Goal: Task Accomplishment & Management: Complete application form

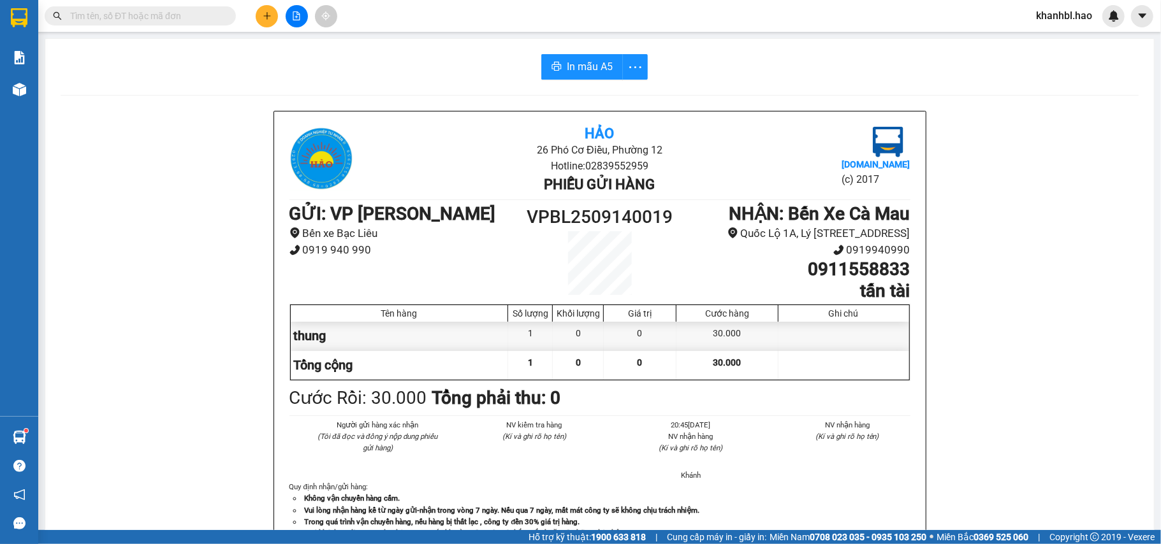
click at [819, 88] on div "In mẫu A5 Hảo 26 Phó Cơ Điều, Phường 12 Hotline: 02839552959 Phiếu gửi hàng [DO…" at bounding box center [599, 531] width 1108 height 984
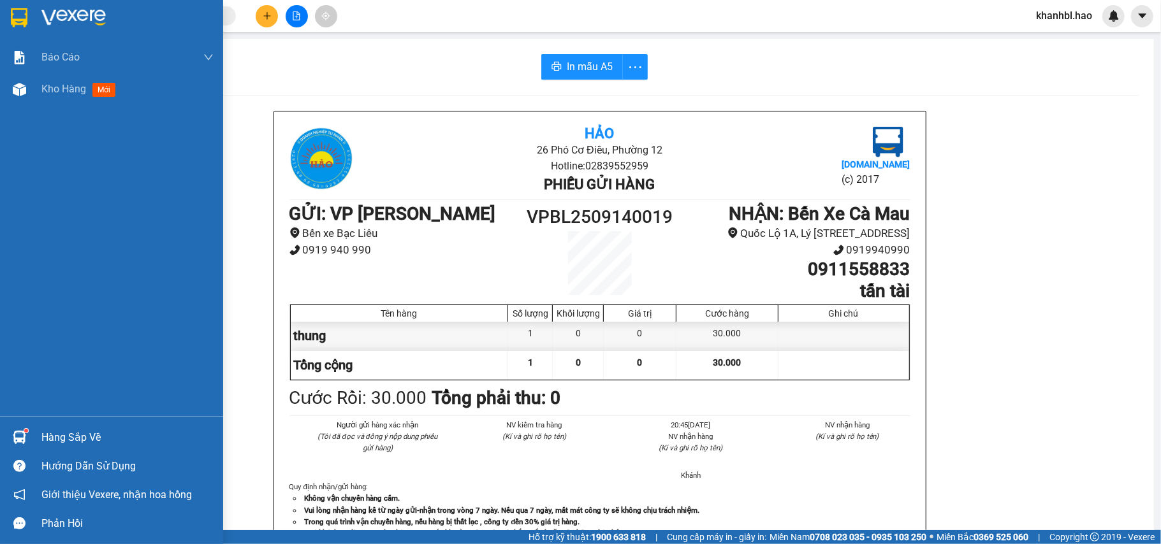
click at [11, 21] on img at bounding box center [19, 17] width 17 height 19
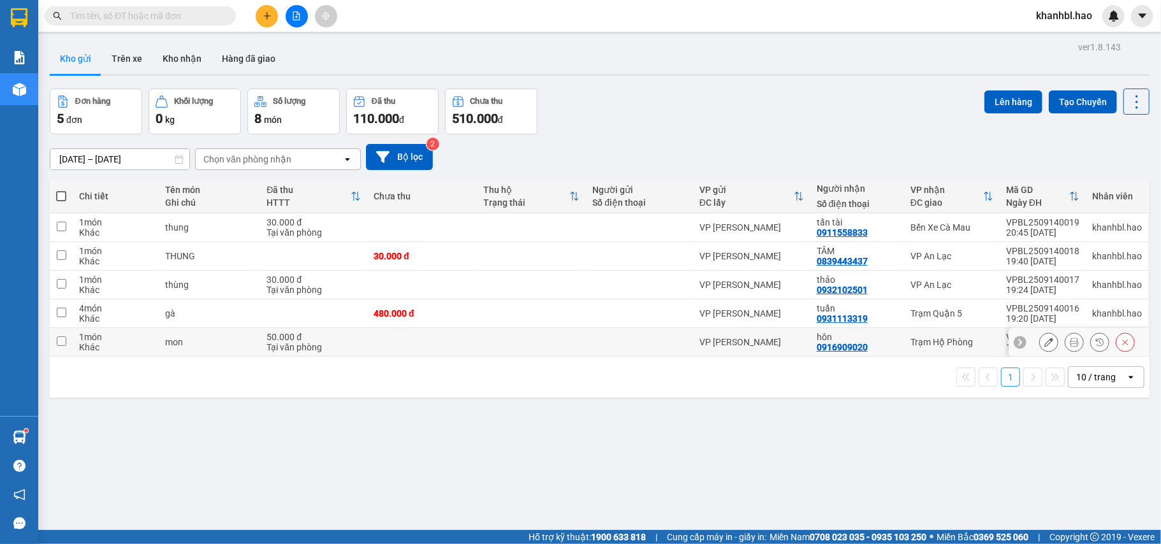
click at [62, 342] on input "checkbox" at bounding box center [62, 342] width 10 height 10
checkbox input "true"
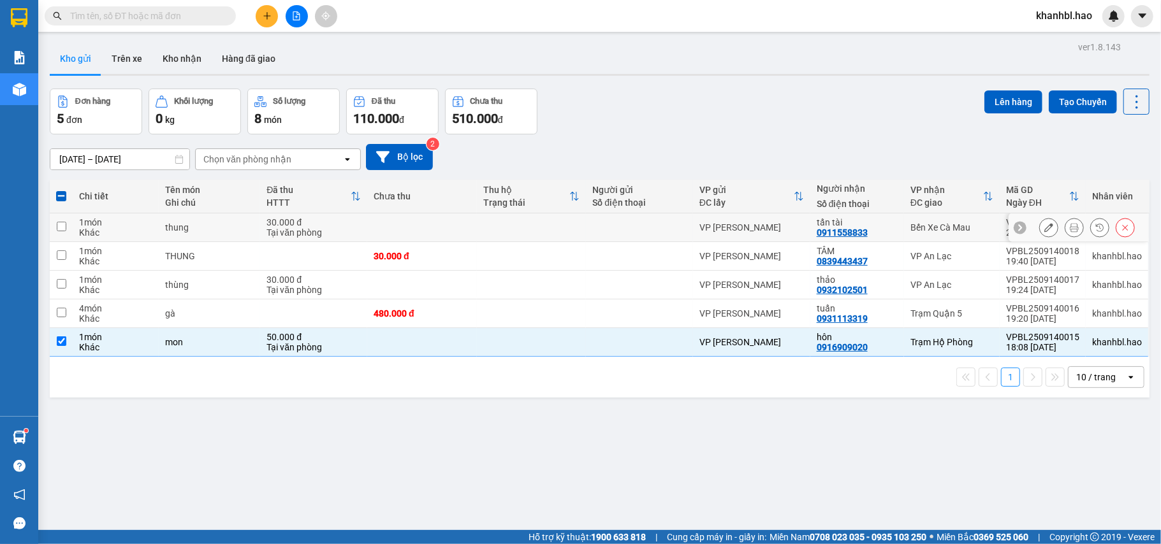
click at [62, 229] on input "checkbox" at bounding box center [62, 227] width 10 height 10
checkbox input "true"
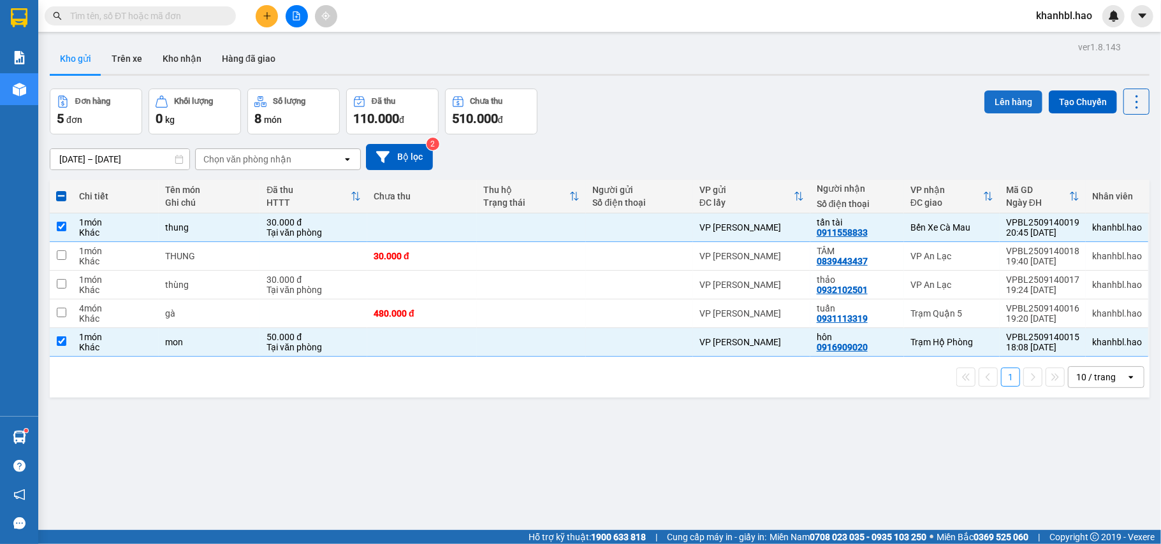
click at [1001, 105] on button "Lên hàng" at bounding box center [1013, 102] width 58 height 23
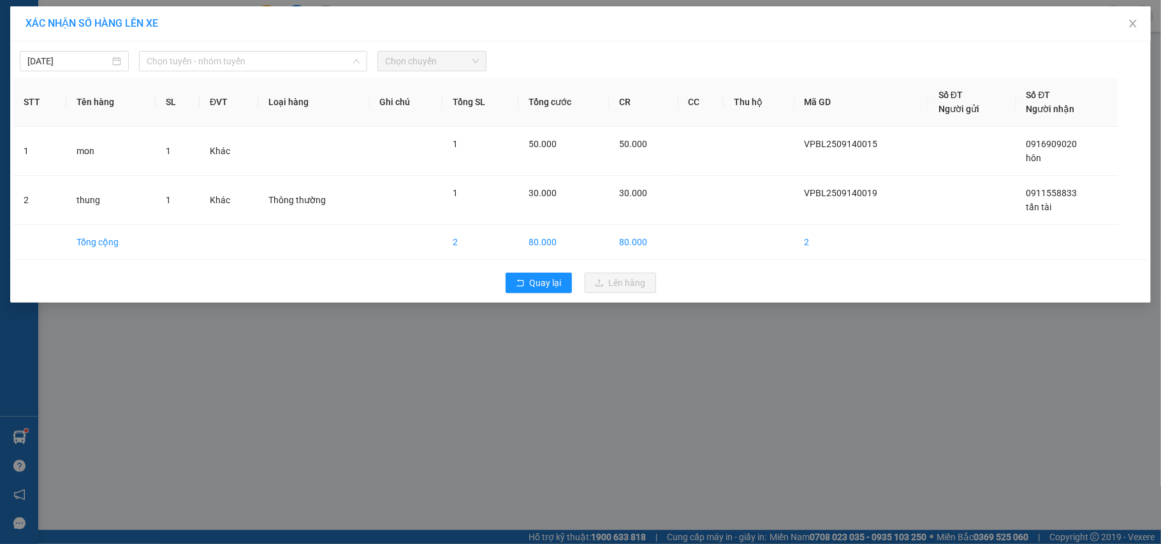
drag, startPoint x: 263, startPoint y: 54, endPoint x: 241, endPoint y: 50, distance: 22.1
click at [259, 54] on span "Chọn tuyến - nhóm tuyến" at bounding box center [253, 61] width 213 height 19
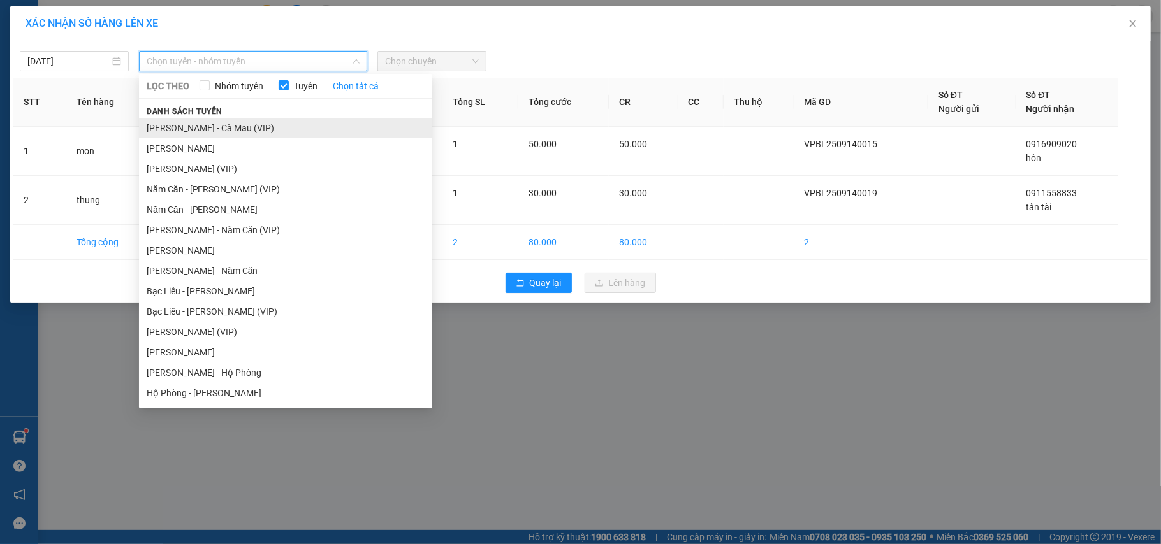
click at [207, 131] on li "[PERSON_NAME] - Cà Mau (VIP)" at bounding box center [285, 128] width 293 height 20
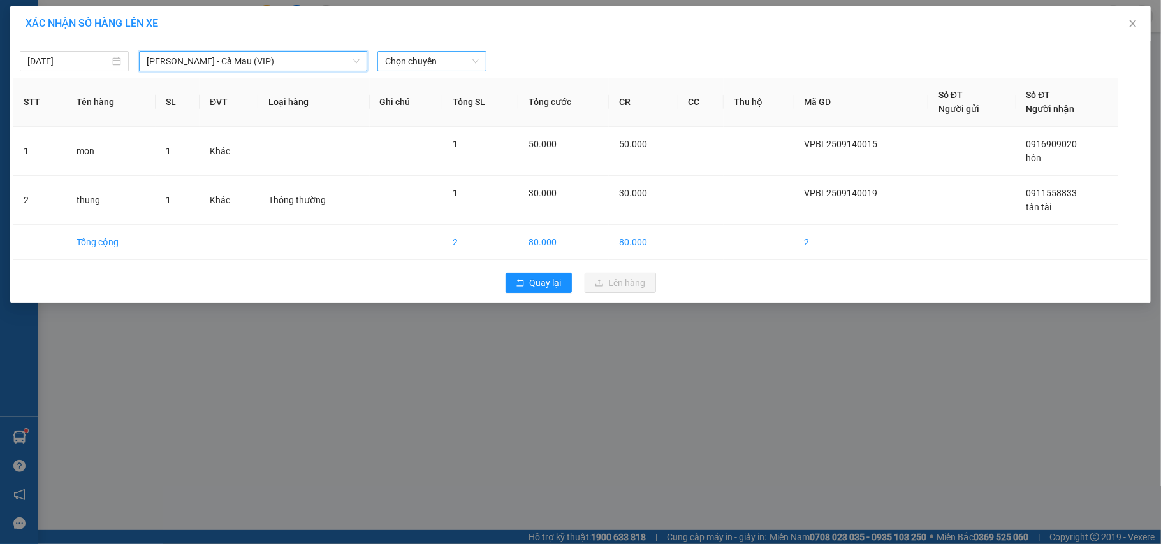
drag, startPoint x: 419, startPoint y: 62, endPoint x: 437, endPoint y: 57, distance: 18.6
click at [419, 61] on span "Chọn chuyến" at bounding box center [432, 61] width 94 height 19
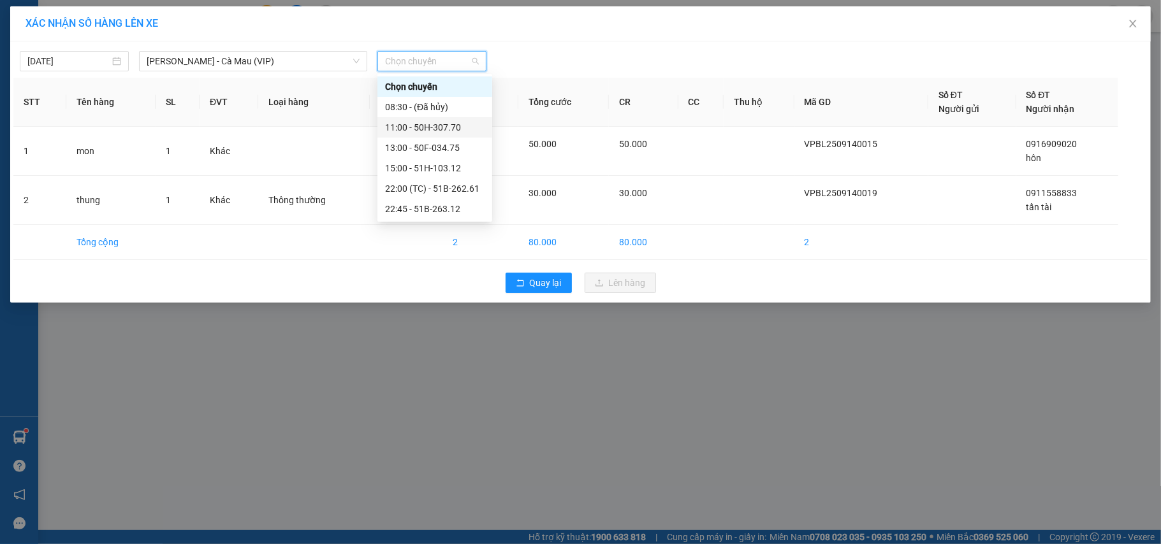
click at [454, 128] on div "11:00 - 50H-307.70" at bounding box center [434, 127] width 99 height 14
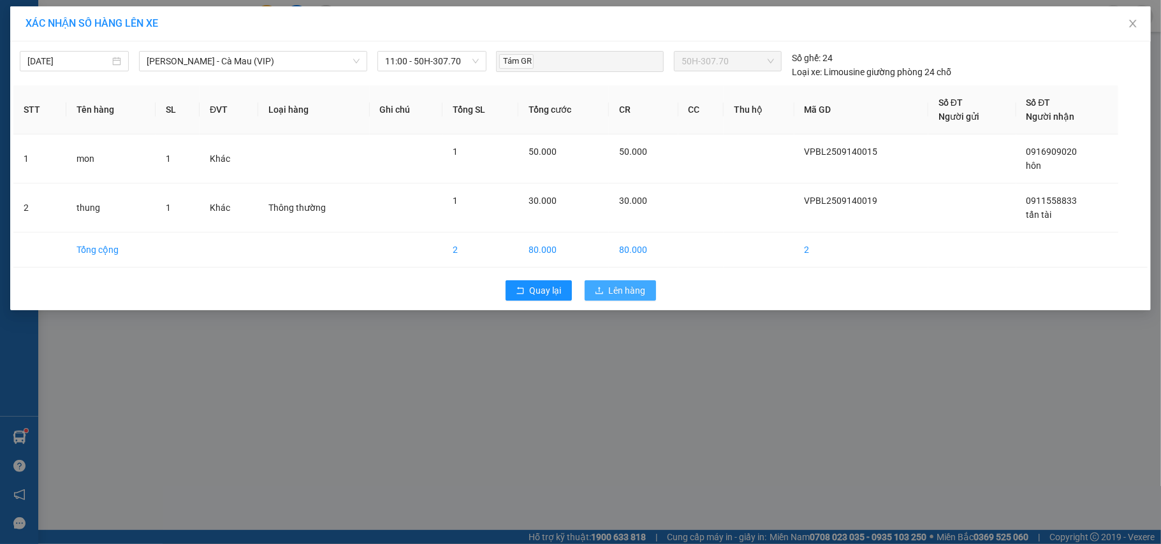
drag, startPoint x: 618, startPoint y: 294, endPoint x: 623, endPoint y: 289, distance: 7.2
click at [618, 293] on span "Lên hàng" at bounding box center [627, 291] width 37 height 14
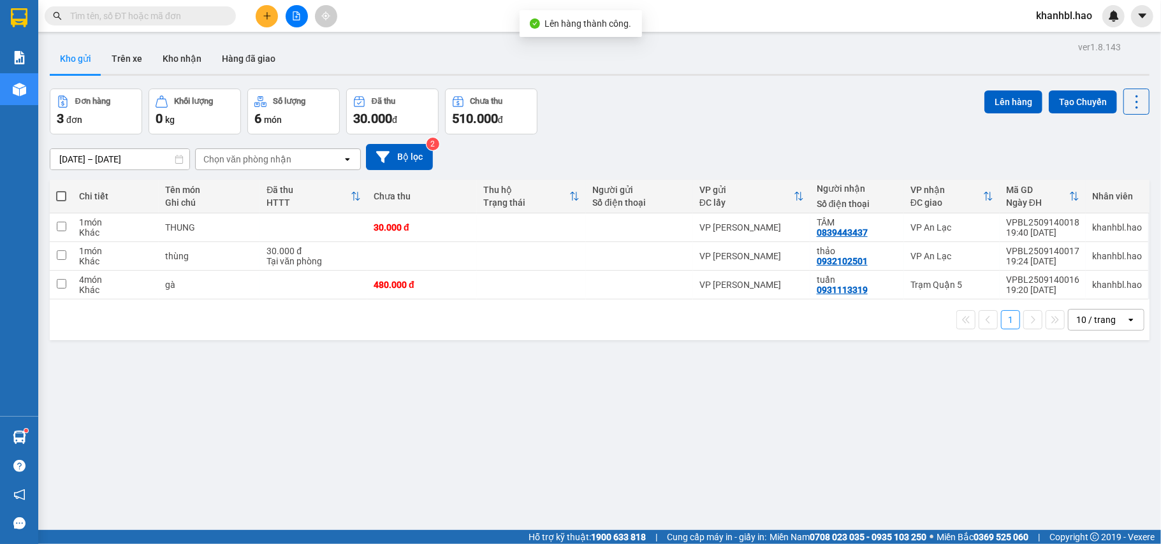
click at [61, 198] on span at bounding box center [61, 196] width 10 height 10
click at [61, 190] on input "checkbox" at bounding box center [61, 190] width 0 height 0
checkbox input "true"
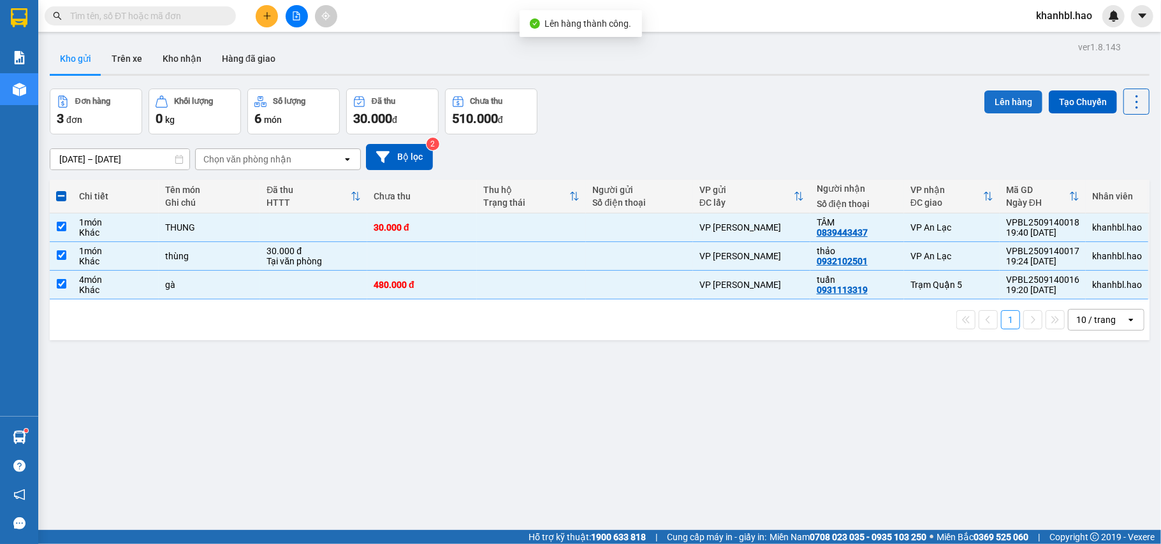
click at [1013, 102] on button "Lên hàng" at bounding box center [1013, 102] width 58 height 23
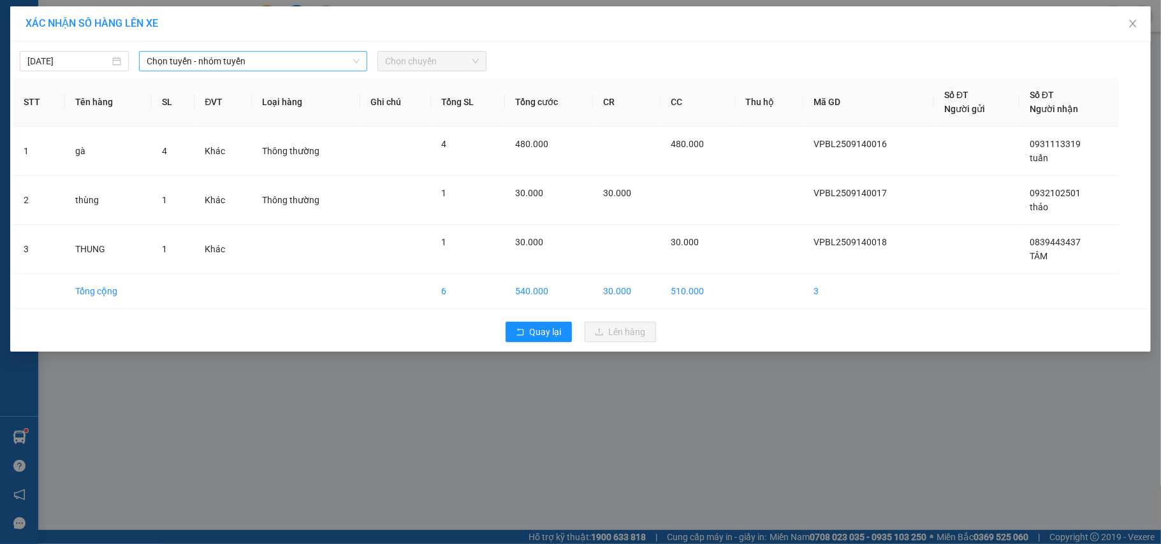
click at [201, 57] on span "Chọn tuyến - nhóm tuyến" at bounding box center [253, 61] width 213 height 19
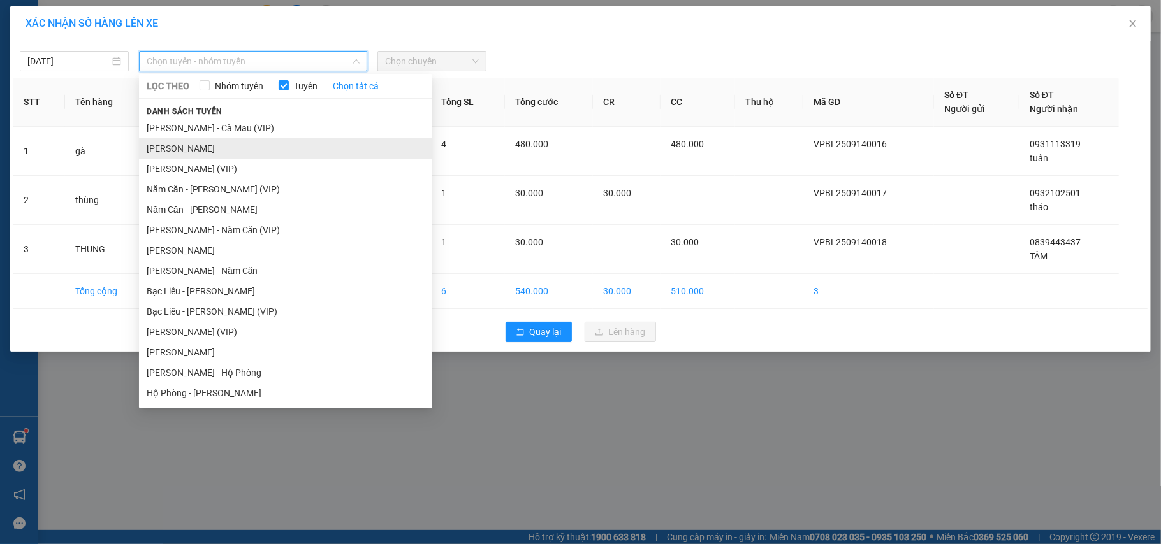
click at [209, 151] on li "[PERSON_NAME]" at bounding box center [285, 148] width 293 height 20
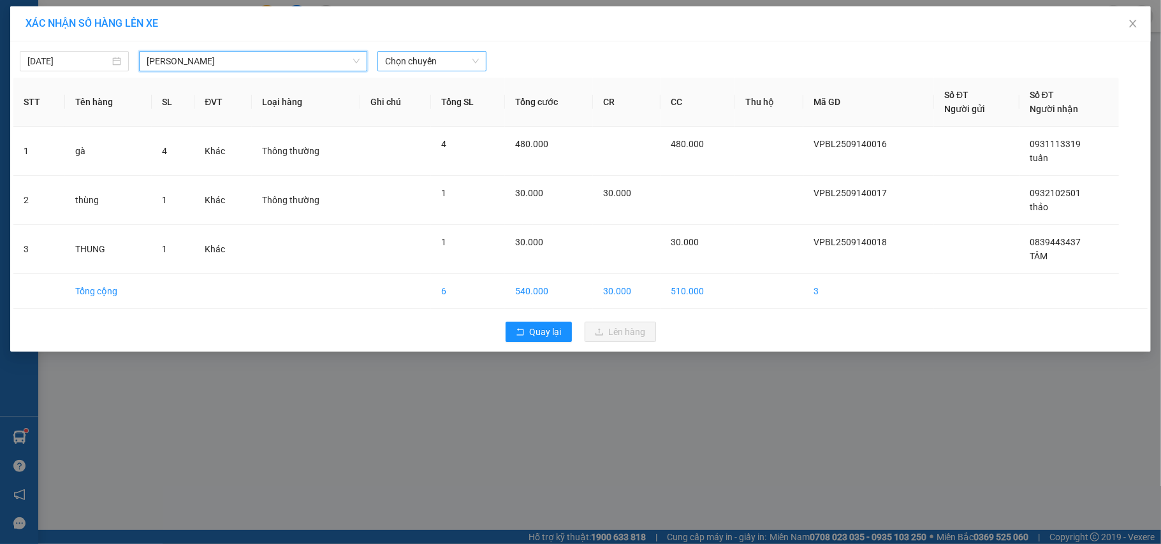
click at [441, 59] on span "Chọn chuyến" at bounding box center [432, 61] width 94 height 19
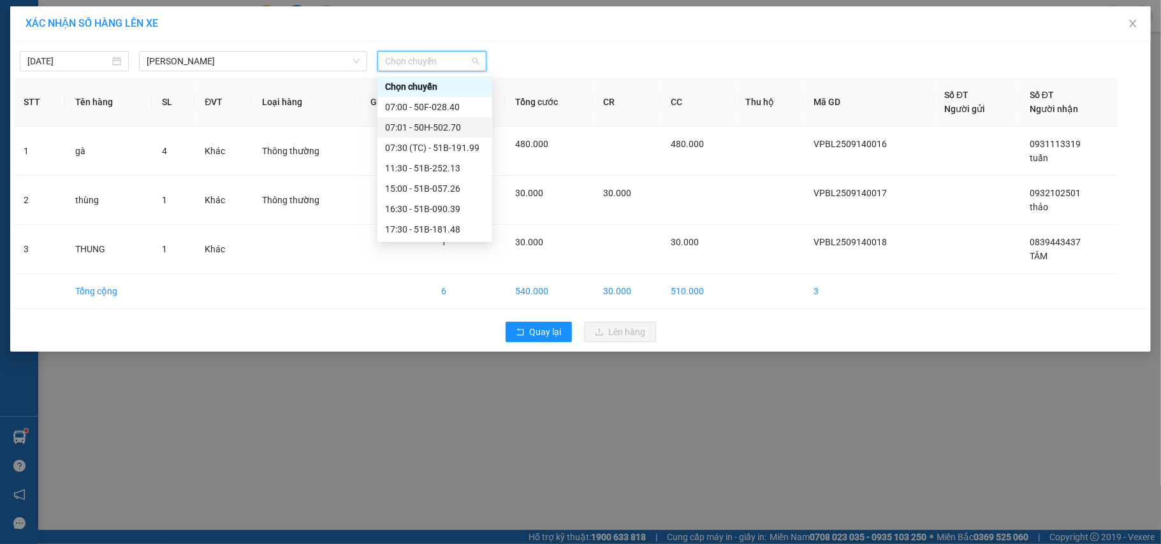
click at [461, 126] on div "07:01 - 50H-502.70" at bounding box center [434, 127] width 99 height 14
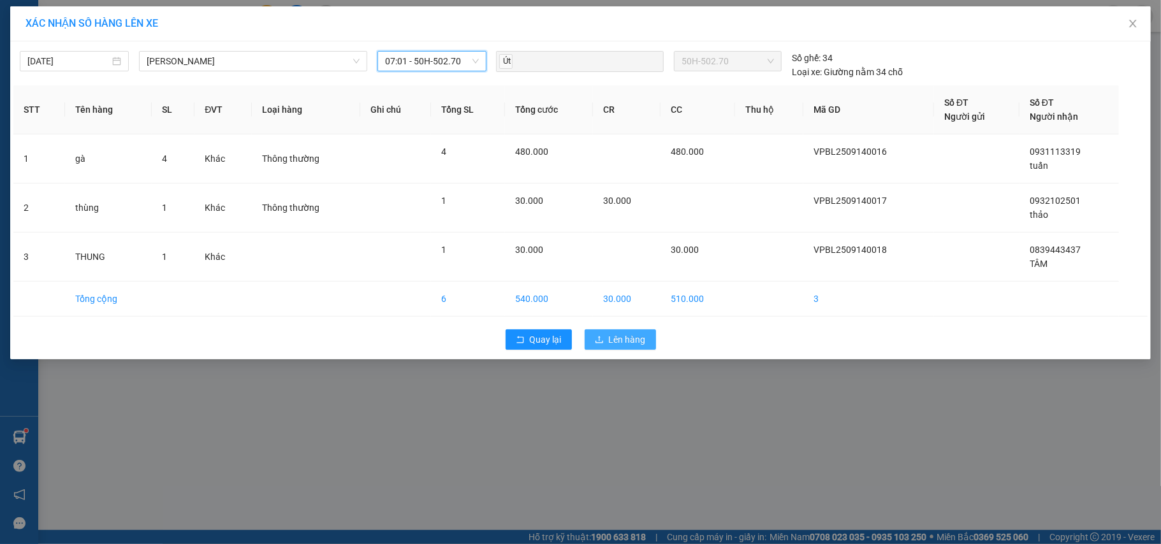
click at [628, 345] on span "Lên hàng" at bounding box center [627, 340] width 37 height 14
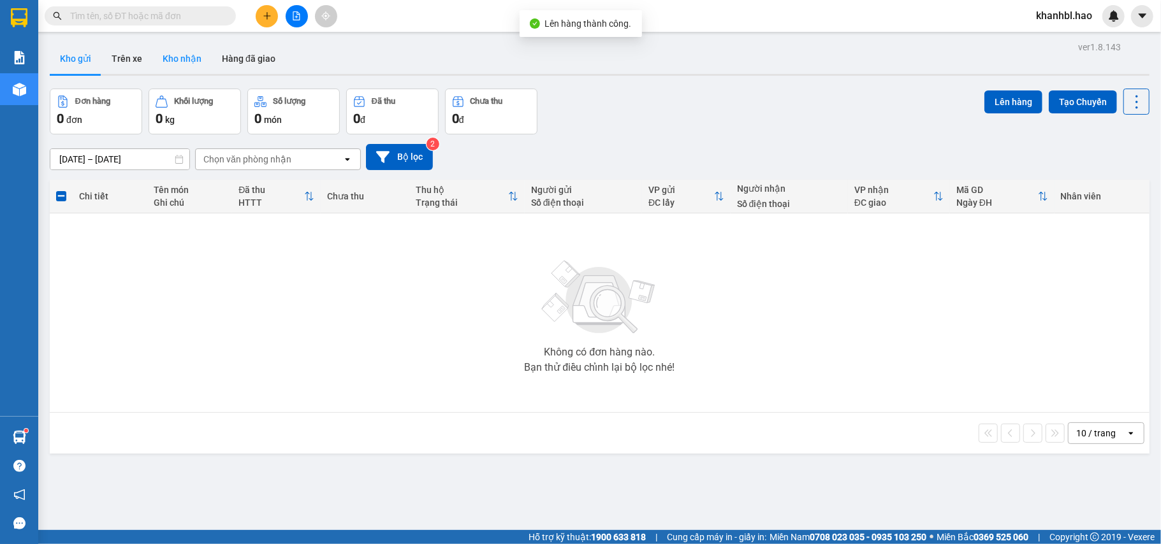
click at [182, 60] on button "Kho nhận" at bounding box center [181, 58] width 59 height 31
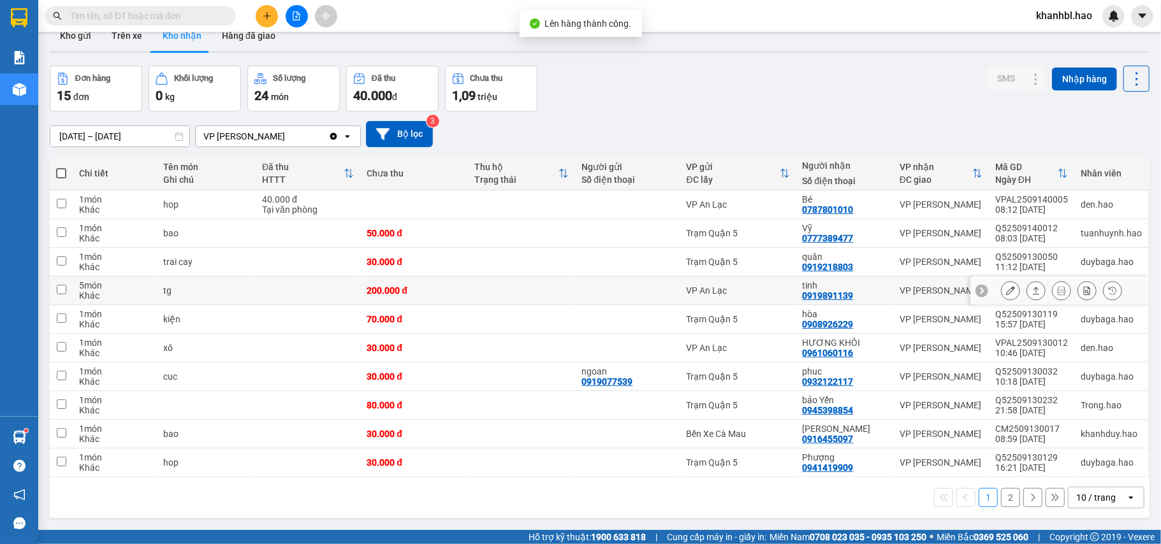
scroll to position [59, 0]
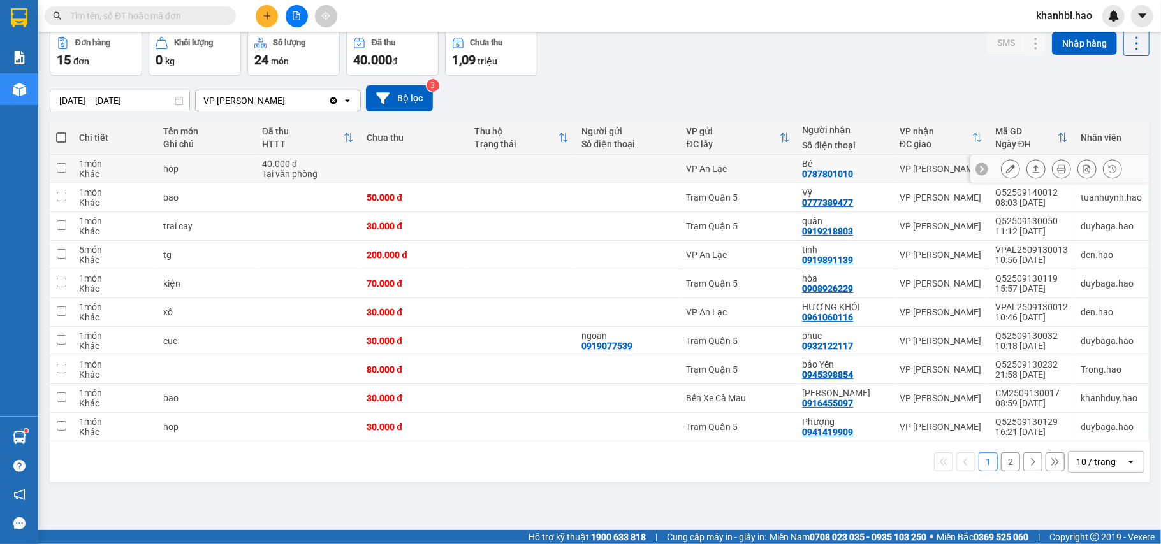
click at [1006, 173] on icon at bounding box center [1010, 168] width 9 height 9
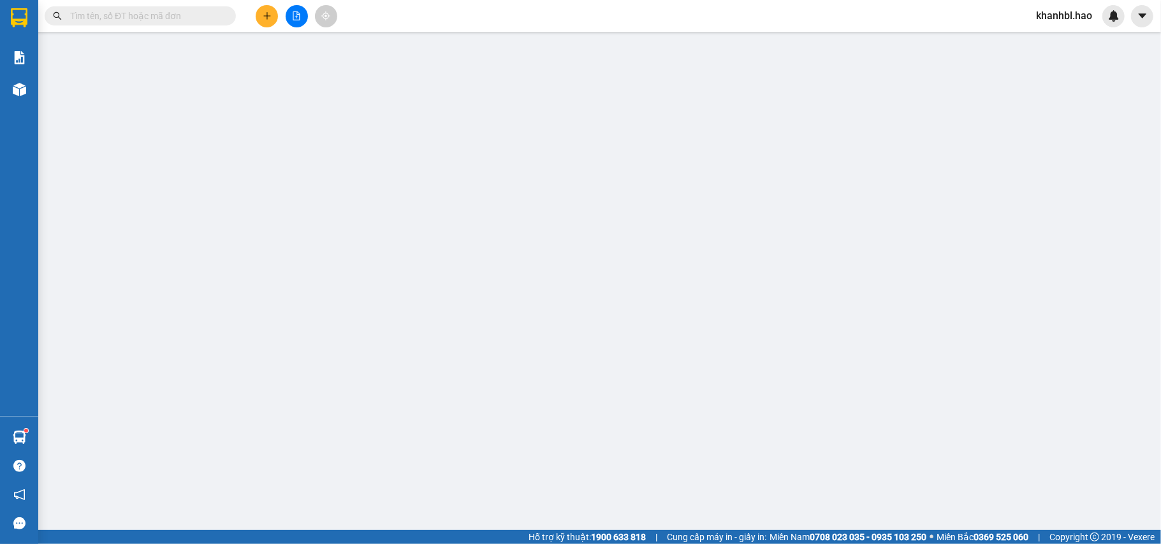
type input "0787801010"
type input "Bé"
type input "40.000"
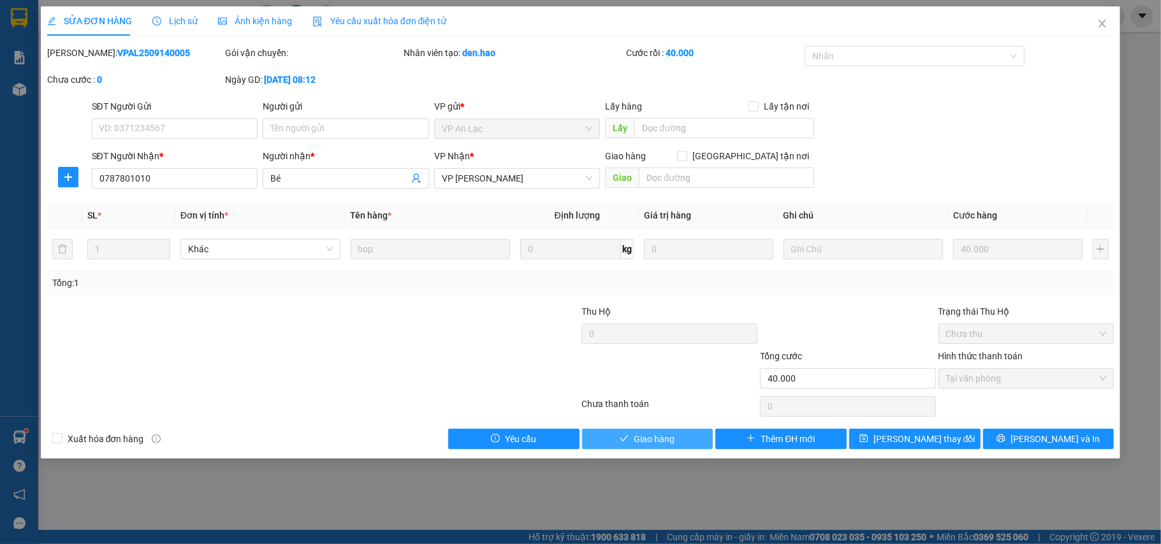
drag, startPoint x: 664, startPoint y: 442, endPoint x: 728, endPoint y: 419, distance: 67.5
click at [664, 441] on span "Giao hàng" at bounding box center [654, 439] width 41 height 14
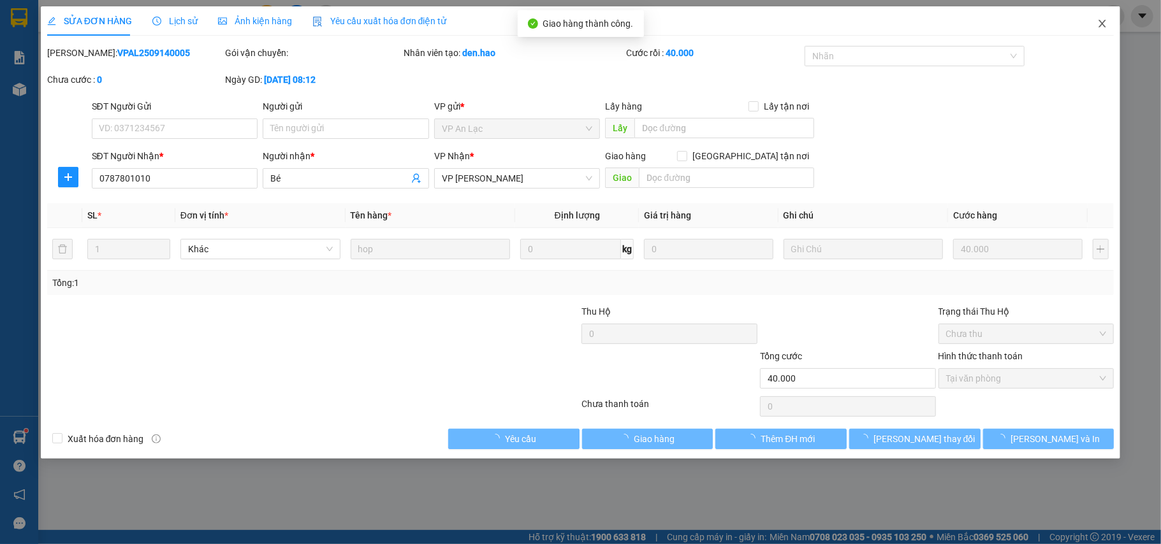
click at [1100, 24] on icon "close" at bounding box center [1102, 23] width 10 height 10
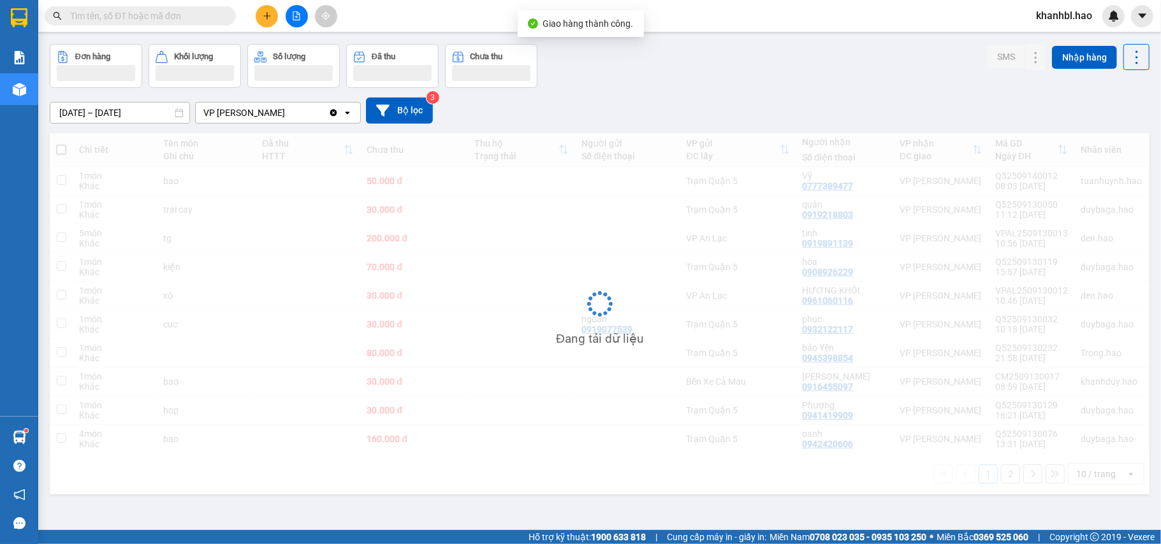
scroll to position [59, 0]
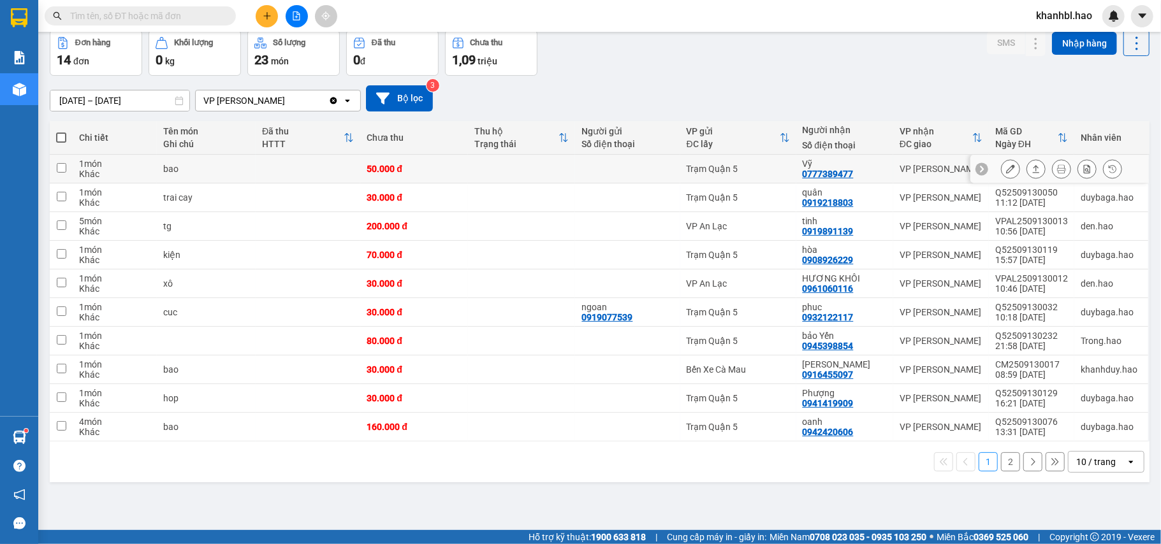
click at [1006, 169] on icon at bounding box center [1010, 168] width 9 height 9
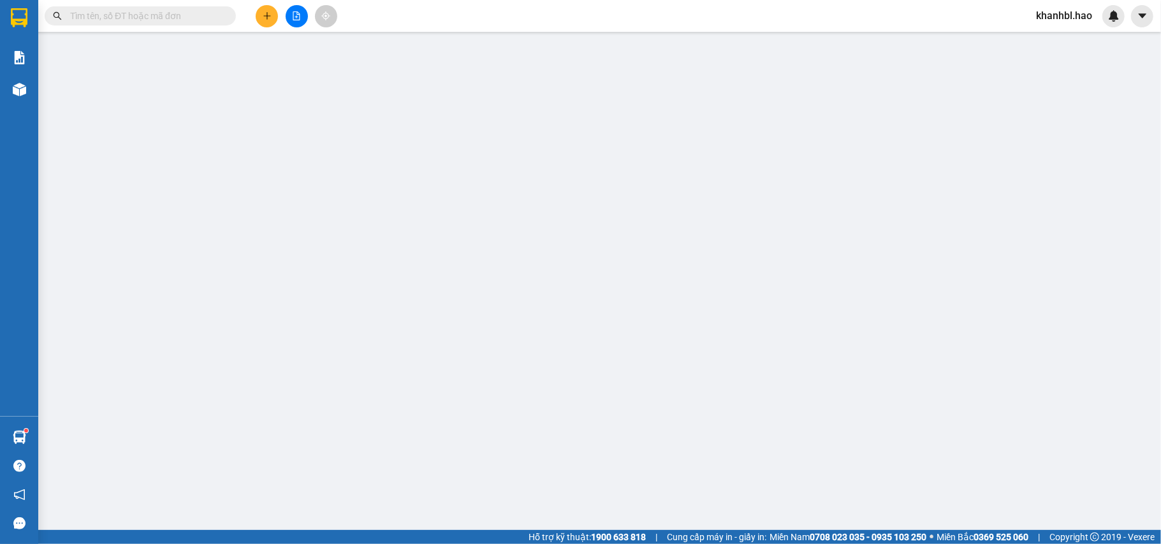
type input "0777389477"
type input "Vỹ"
type input "50.000"
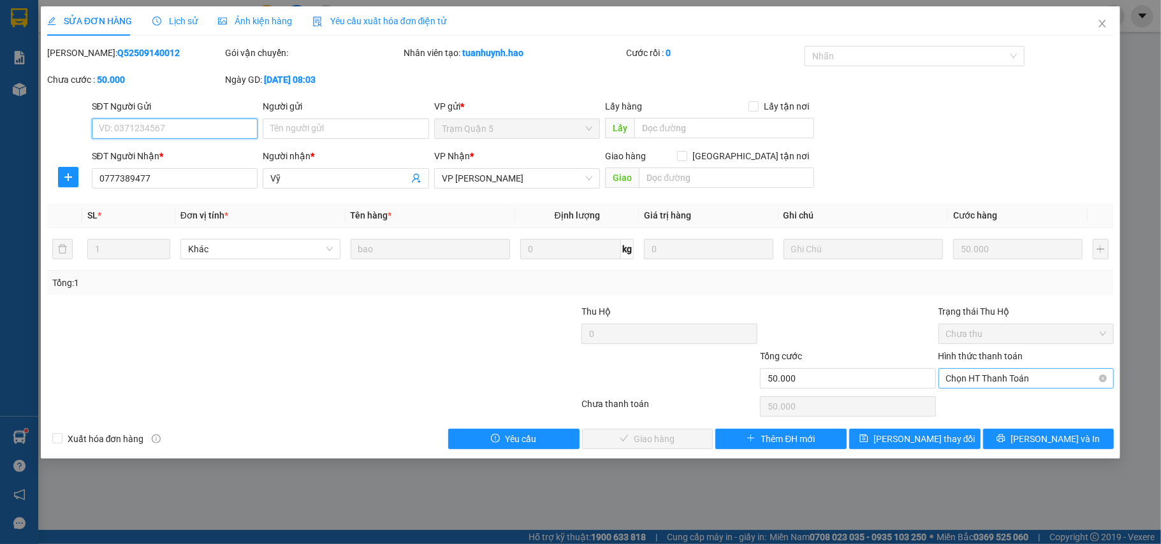
click at [1011, 377] on span "Chọn HT Thanh Toán" at bounding box center [1026, 378] width 161 height 19
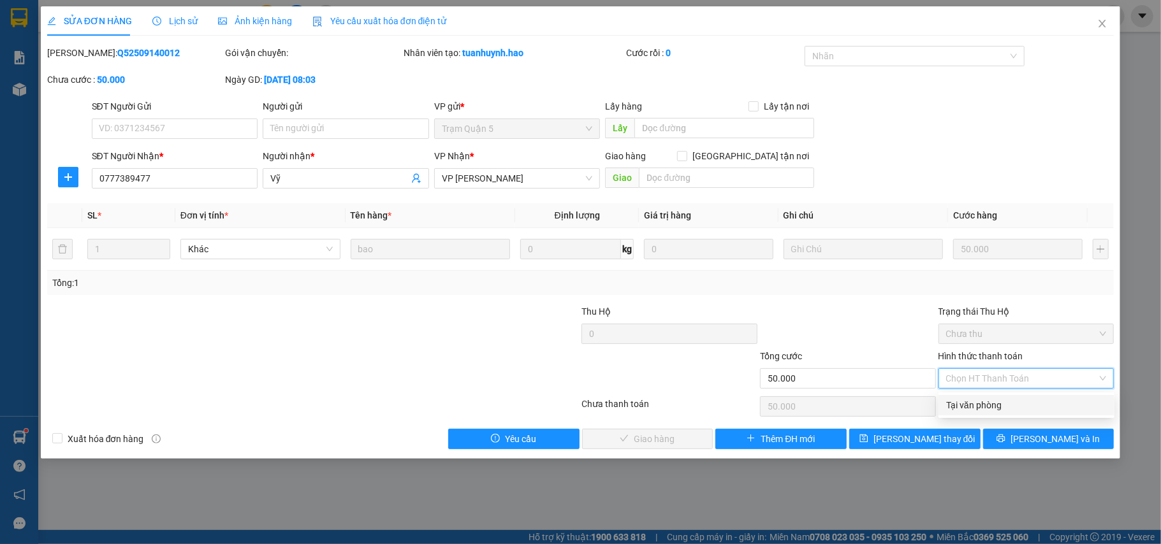
drag, startPoint x: 987, startPoint y: 398, endPoint x: 964, endPoint y: 406, distance: 24.2
click at [985, 400] on div "Tại văn phòng" at bounding box center [1026, 405] width 161 height 14
type input "0"
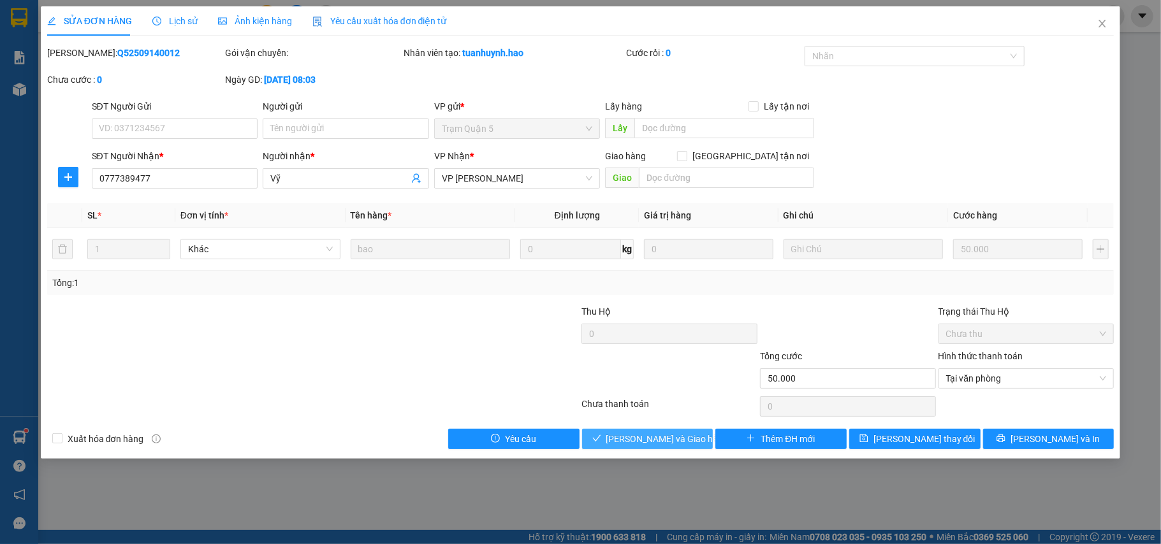
drag, startPoint x: 653, startPoint y: 441, endPoint x: 689, endPoint y: 431, distance: 37.1
click at [658, 437] on span "[PERSON_NAME] và Giao hàng" at bounding box center [667, 439] width 122 height 14
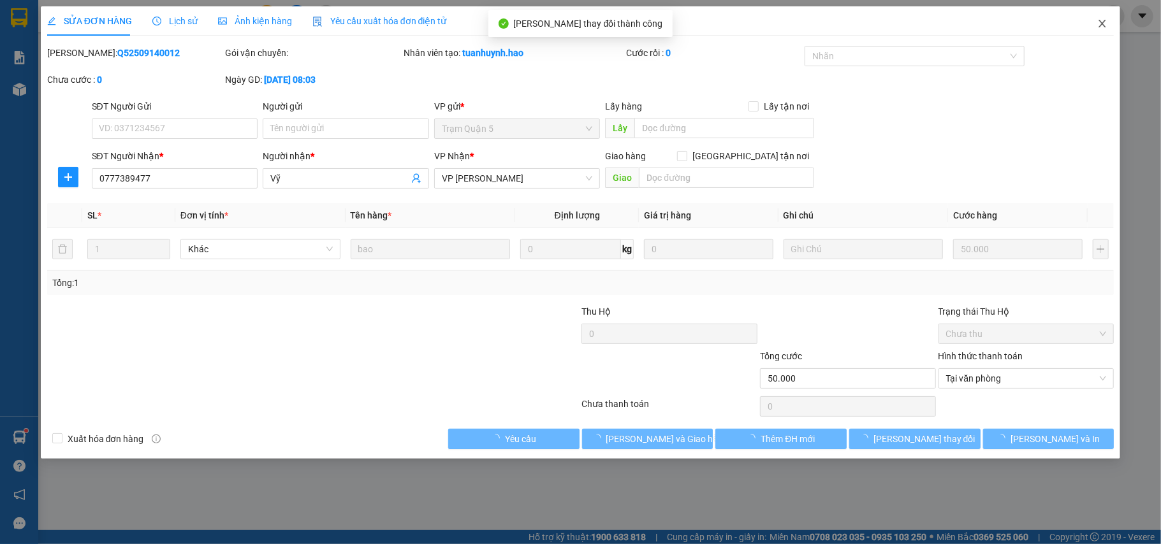
click at [1104, 20] on icon "close" at bounding box center [1102, 23] width 10 height 10
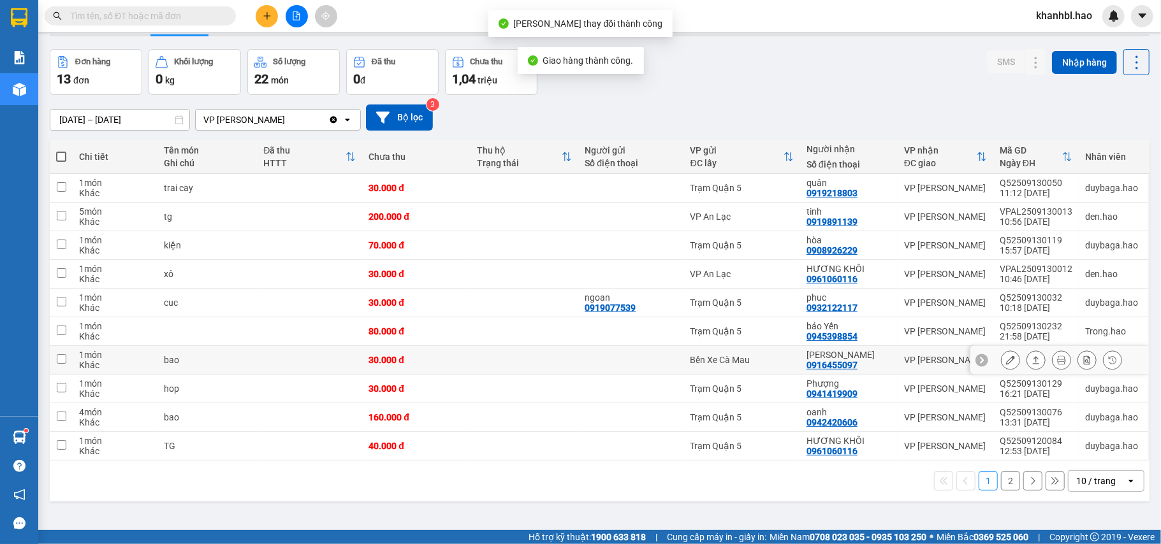
scroll to position [59, 0]
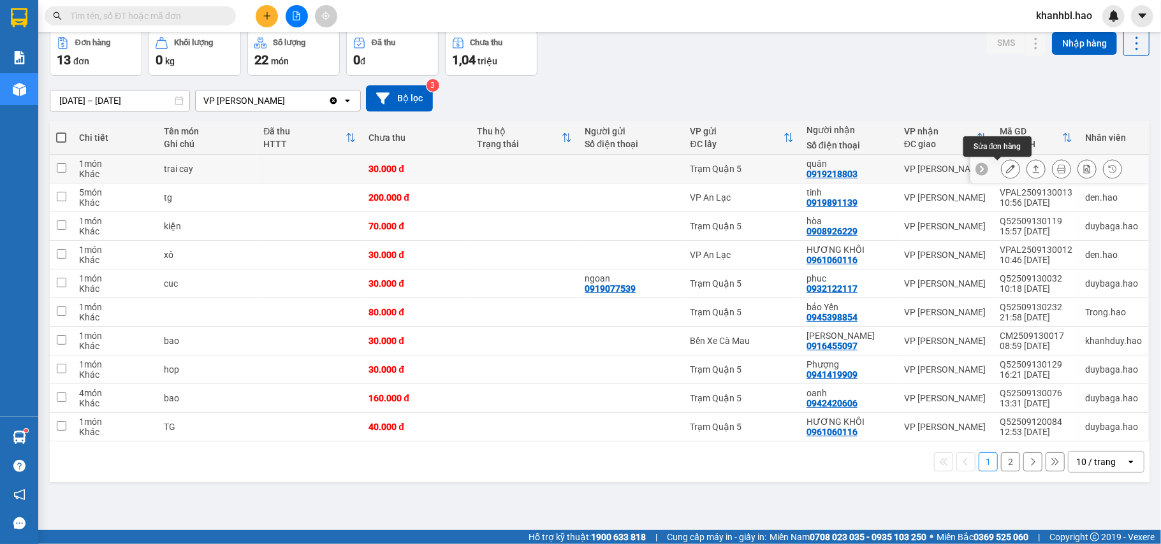
click at [1006, 169] on icon at bounding box center [1010, 168] width 9 height 9
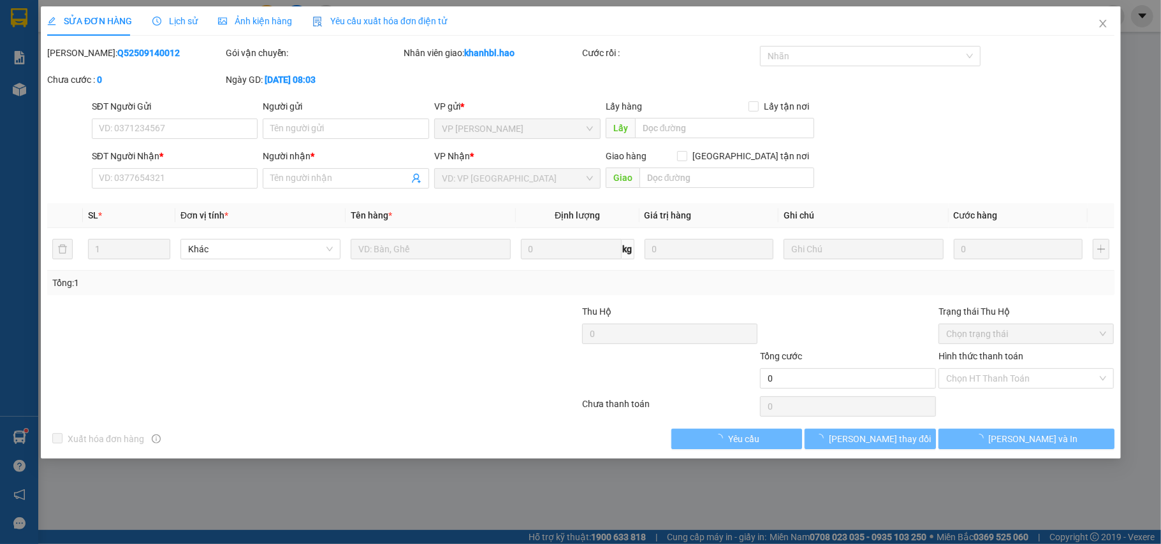
type input "0919218803"
type input "quân"
type input "30.000"
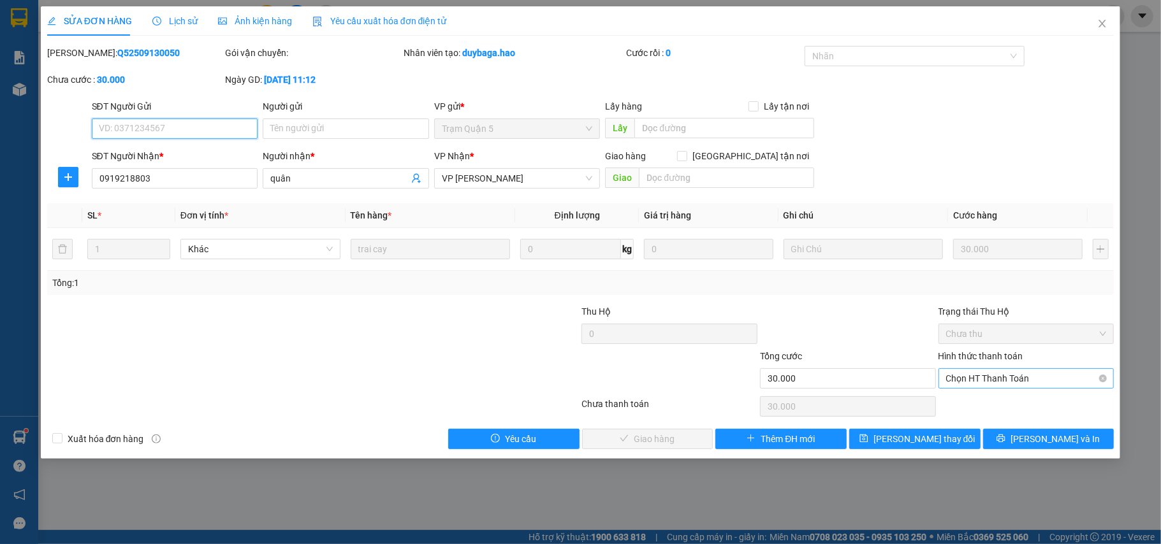
click at [1007, 377] on span "Chọn HT Thanh Toán" at bounding box center [1026, 378] width 161 height 19
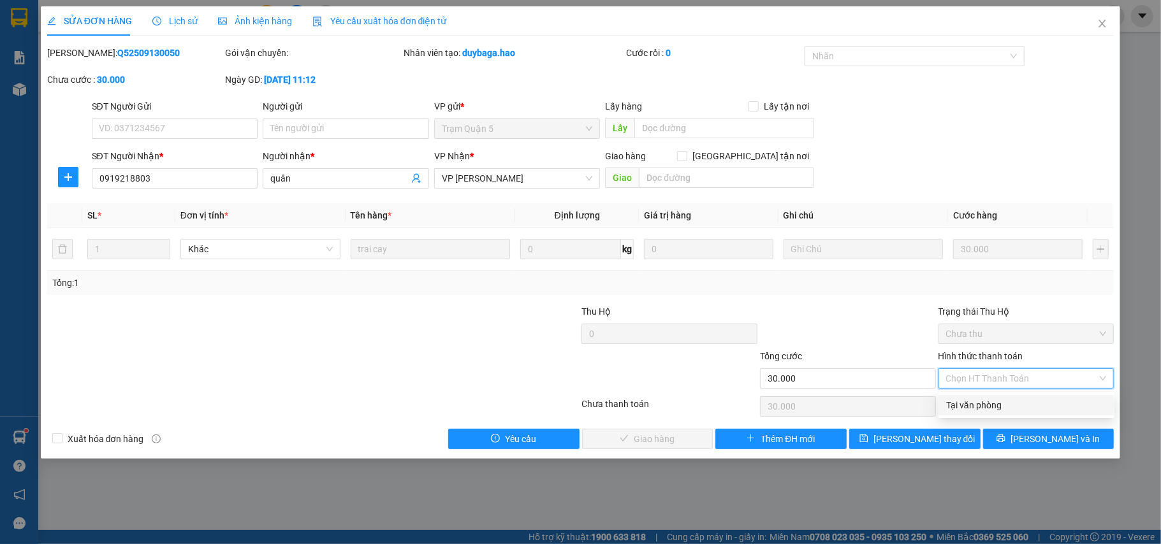
drag, startPoint x: 995, startPoint y: 400, endPoint x: 985, endPoint y: 403, distance: 10.7
click at [994, 401] on div "Tại văn phòng" at bounding box center [1026, 405] width 161 height 14
type input "0"
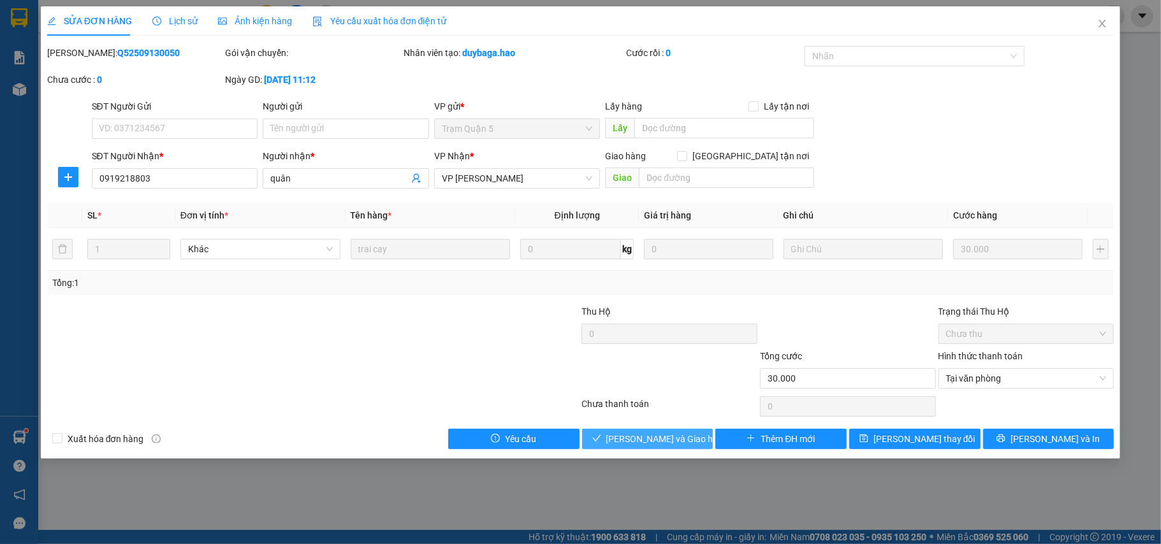
click at [641, 439] on span "[PERSON_NAME] và Giao hàng" at bounding box center [667, 439] width 122 height 14
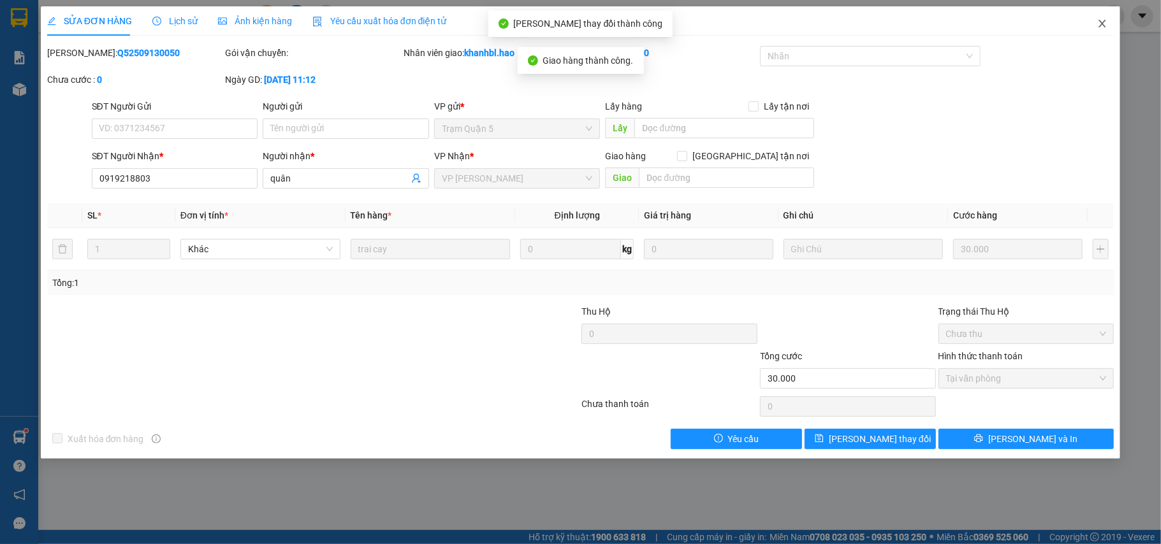
click at [1105, 24] on icon "close" at bounding box center [1102, 23] width 10 height 10
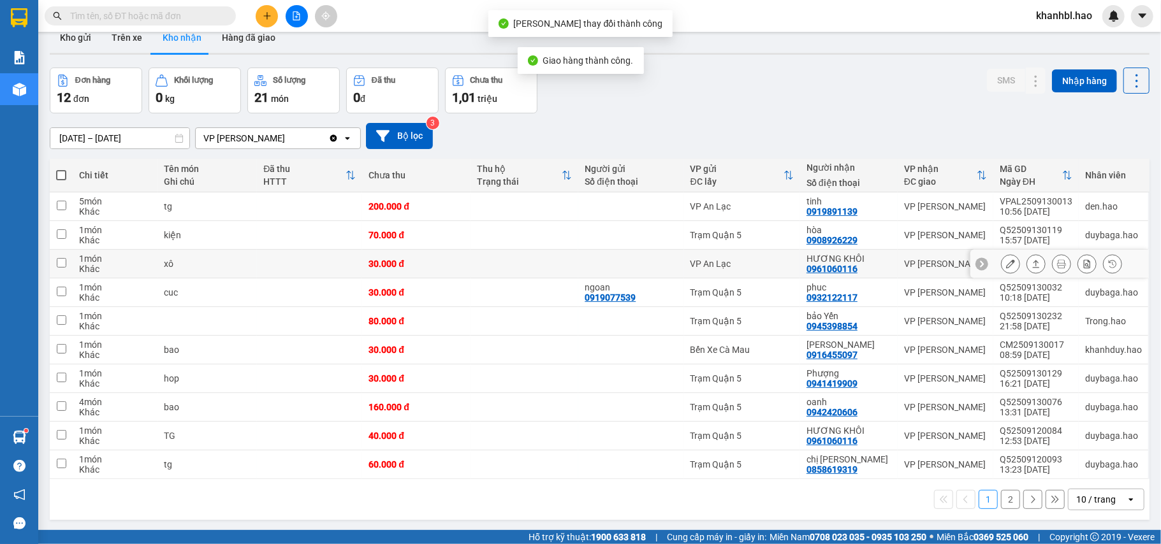
scroll to position [59, 0]
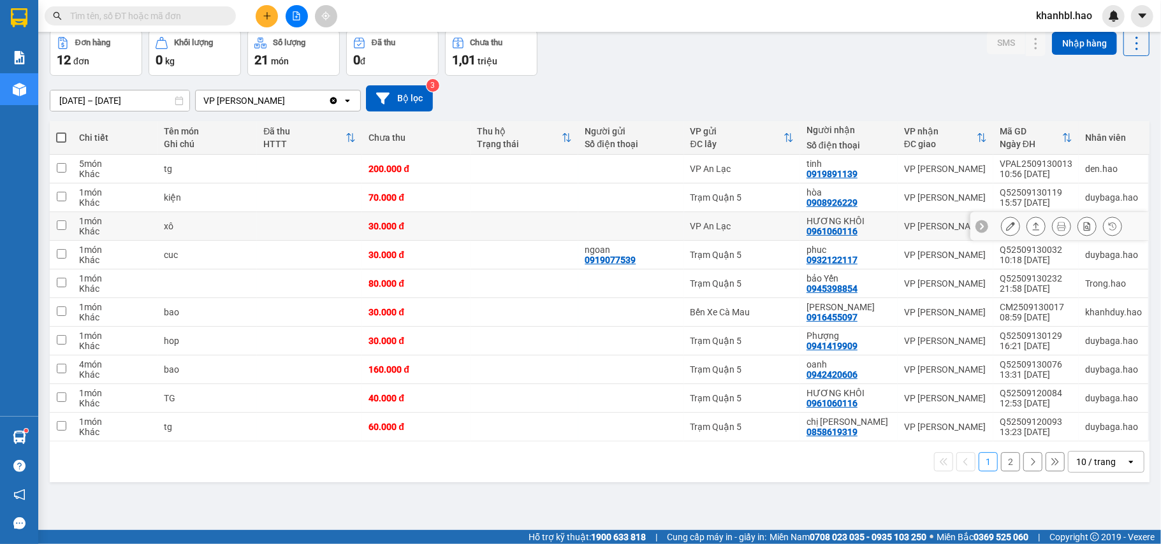
click at [1003, 225] on button at bounding box center [1010, 226] width 18 height 22
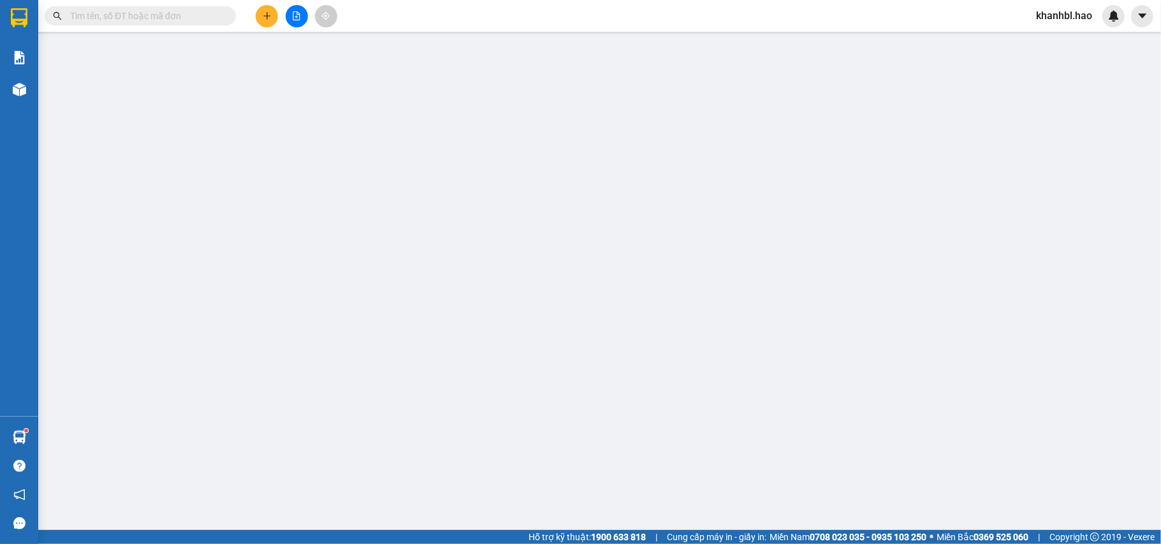
type input "0961060116"
type input "HƯƠNG KHÔI"
type input "30.000"
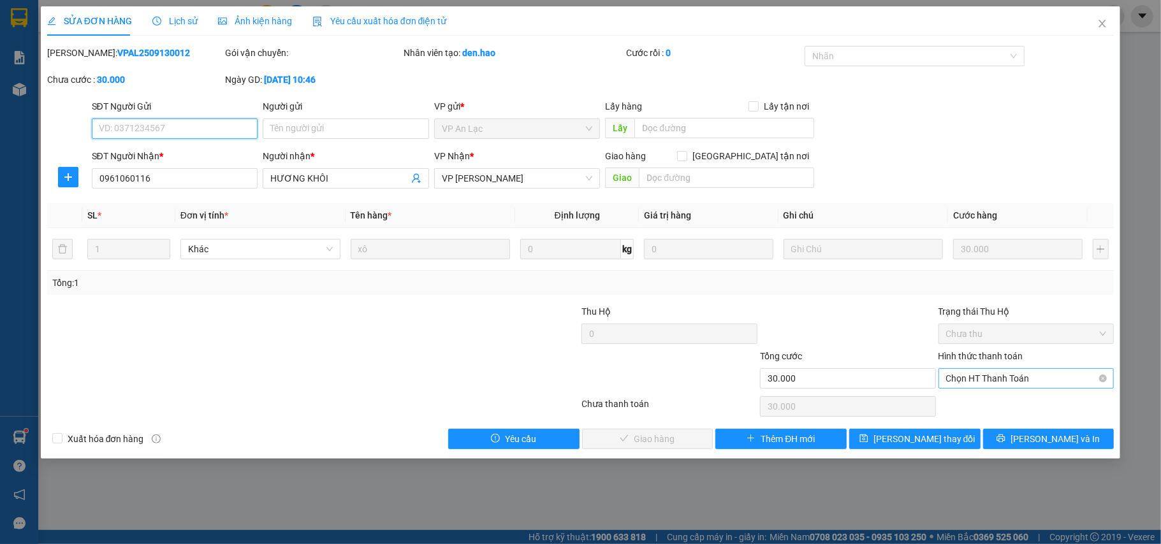
drag, startPoint x: 1002, startPoint y: 380, endPoint x: 997, endPoint y: 390, distance: 11.4
click at [1002, 381] on span "Chọn HT Thanh Toán" at bounding box center [1026, 378] width 161 height 19
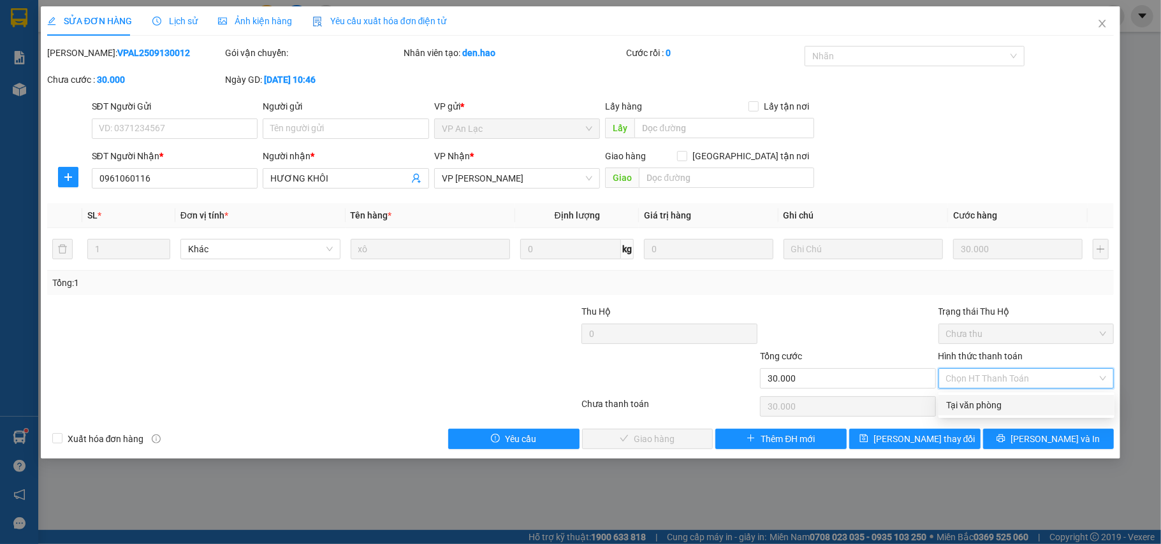
drag, startPoint x: 971, startPoint y: 407, endPoint x: 934, endPoint y: 413, distance: 38.1
click at [969, 408] on div "Tại văn phòng" at bounding box center [1026, 405] width 161 height 14
type input "0"
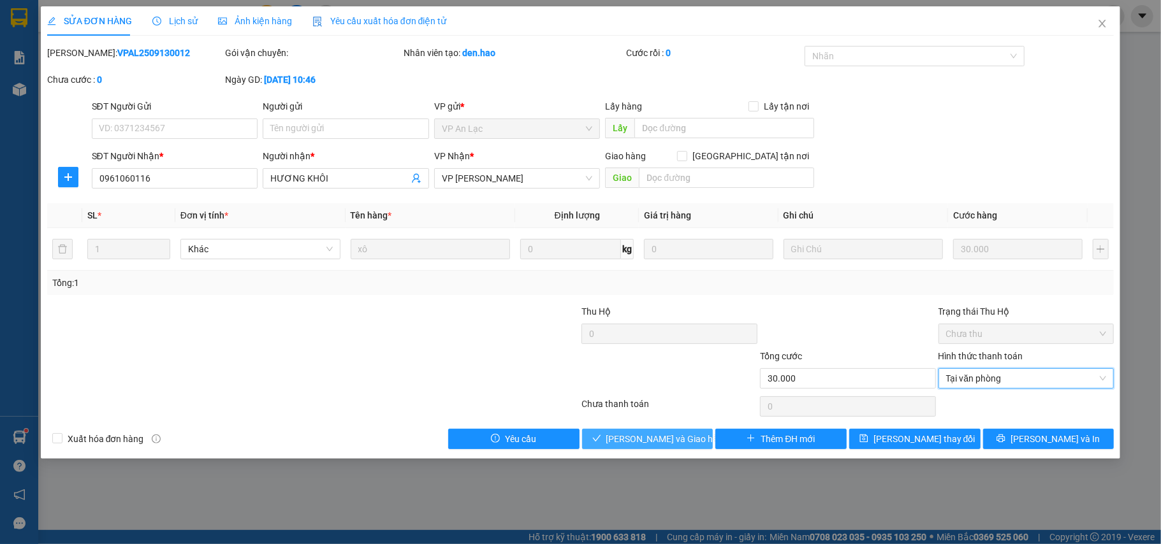
drag, startPoint x: 668, startPoint y: 436, endPoint x: 727, endPoint y: 409, distance: 65.0
click at [668, 433] on span "[PERSON_NAME] và Giao hàng" at bounding box center [667, 439] width 122 height 14
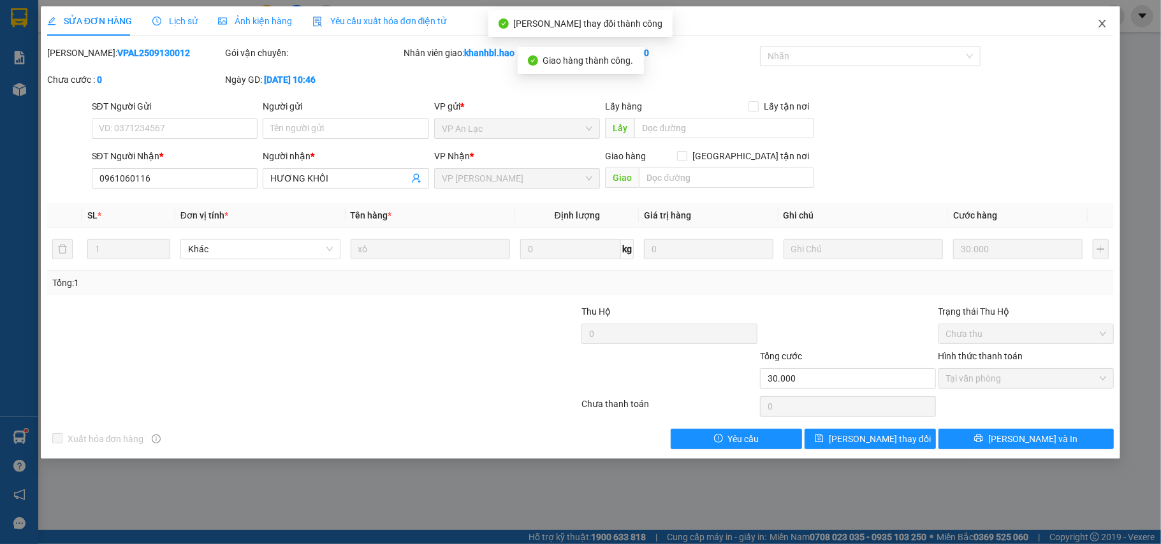
click at [1100, 19] on icon "close" at bounding box center [1102, 23] width 10 height 10
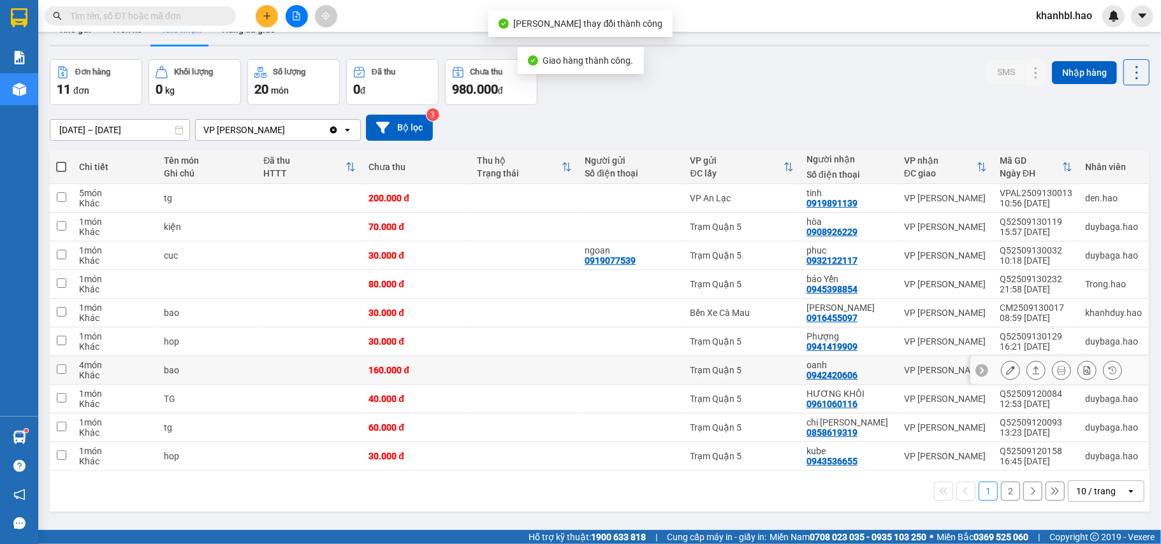
scroll to position [59, 0]
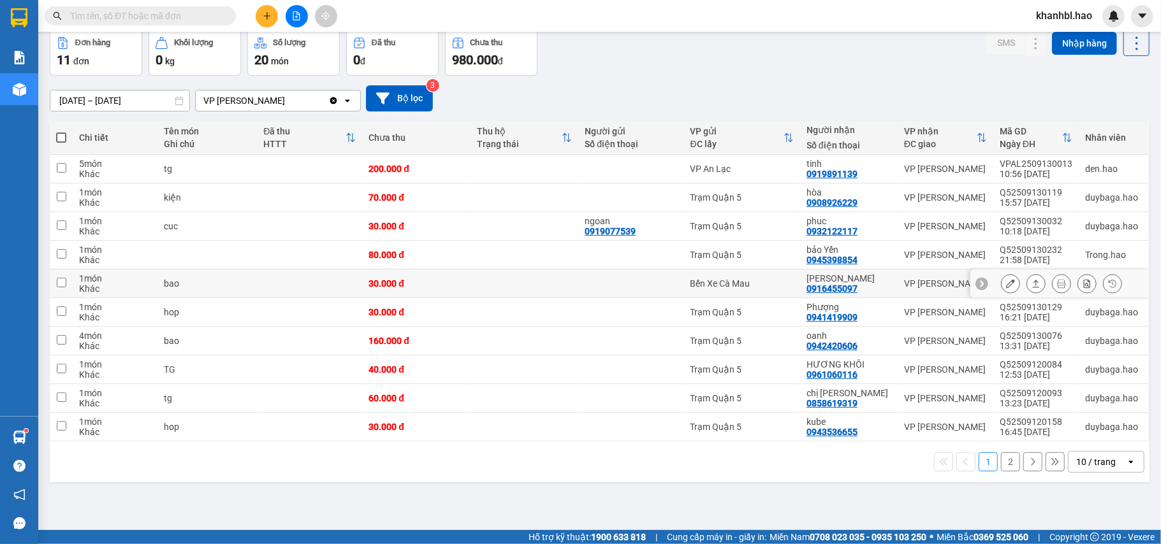
click at [1006, 284] on icon at bounding box center [1010, 283] width 9 height 9
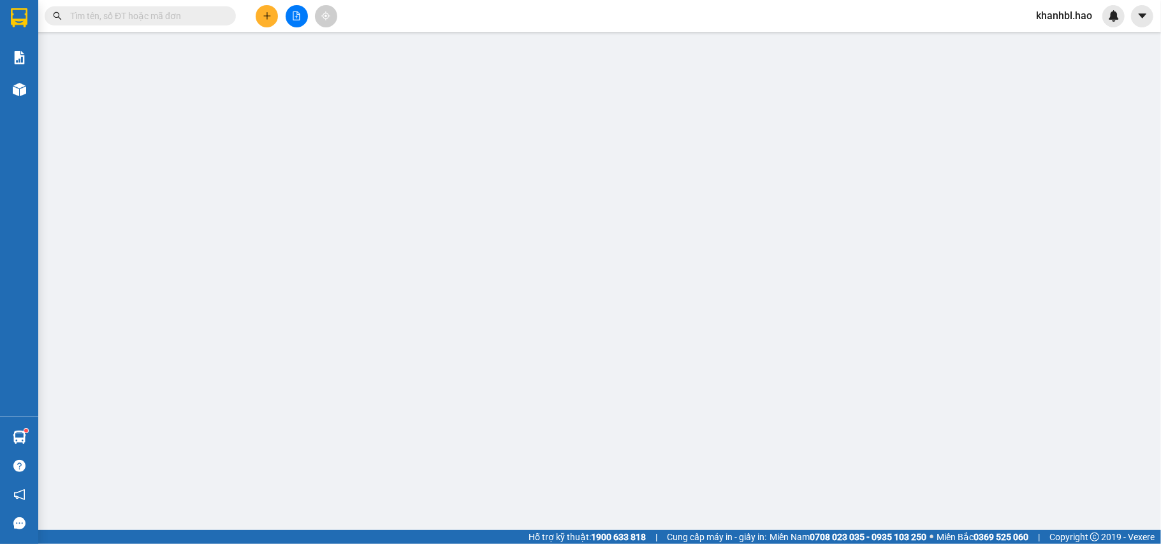
type input "0916455097"
type input "[PERSON_NAME]"
type input "30.000"
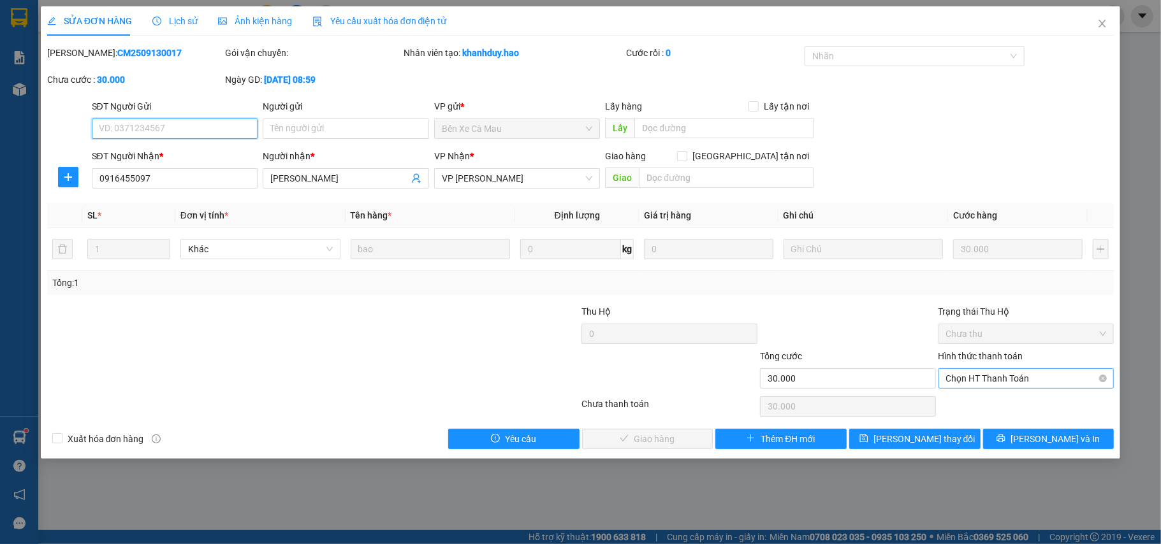
click at [993, 386] on span "Chọn HT Thanh Toán" at bounding box center [1026, 378] width 161 height 19
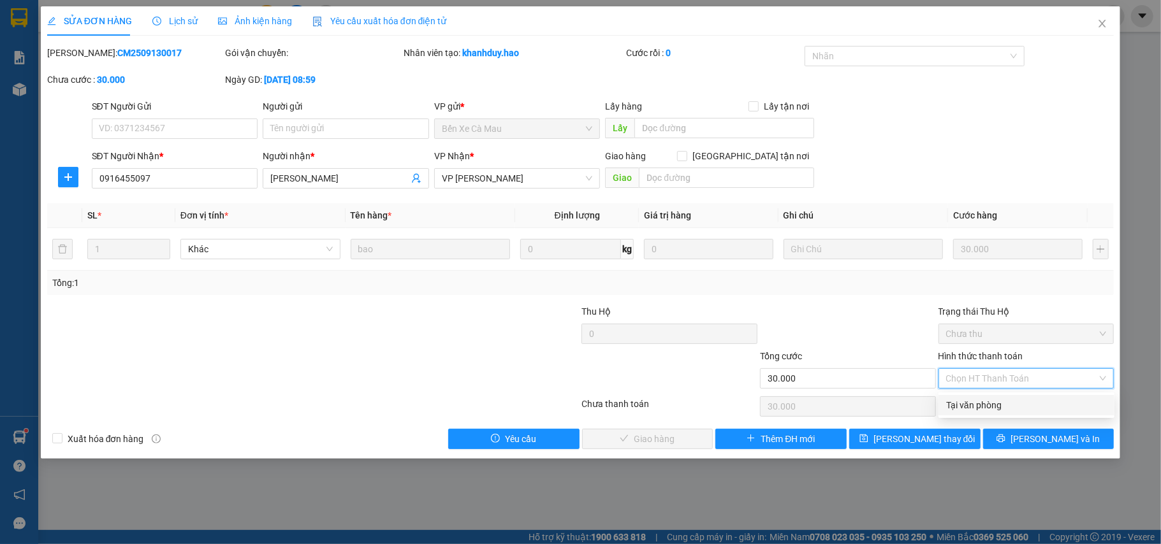
click at [988, 403] on div "Tại văn phòng" at bounding box center [1026, 405] width 161 height 14
type input "0"
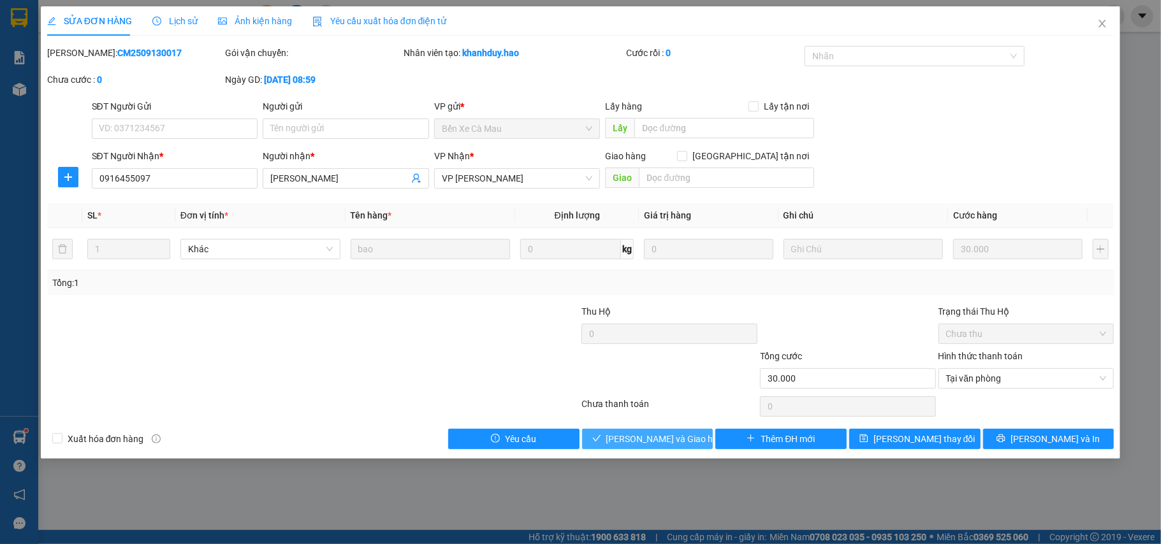
drag, startPoint x: 677, startPoint y: 441, endPoint x: 730, endPoint y: 403, distance: 64.9
click at [679, 439] on span "[PERSON_NAME] và Giao hàng" at bounding box center [667, 439] width 122 height 14
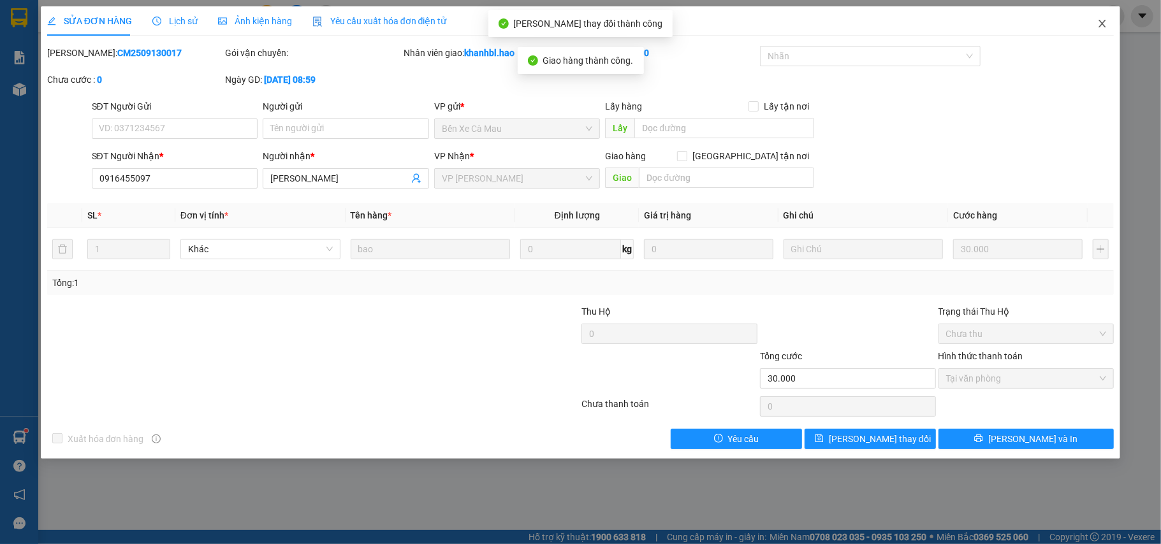
click at [1100, 28] on icon "close" at bounding box center [1102, 23] width 10 height 10
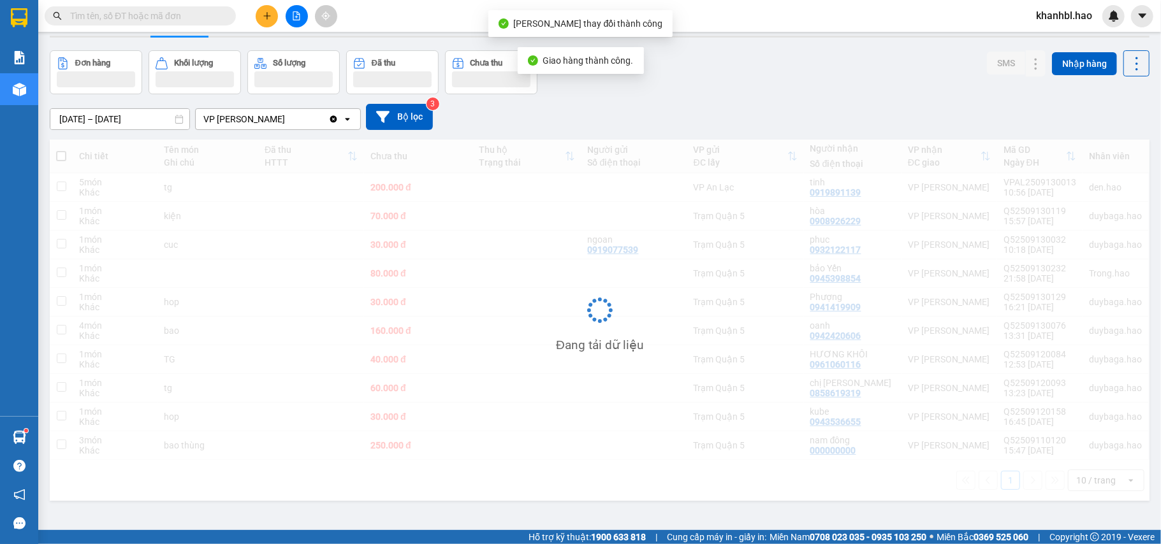
scroll to position [59, 0]
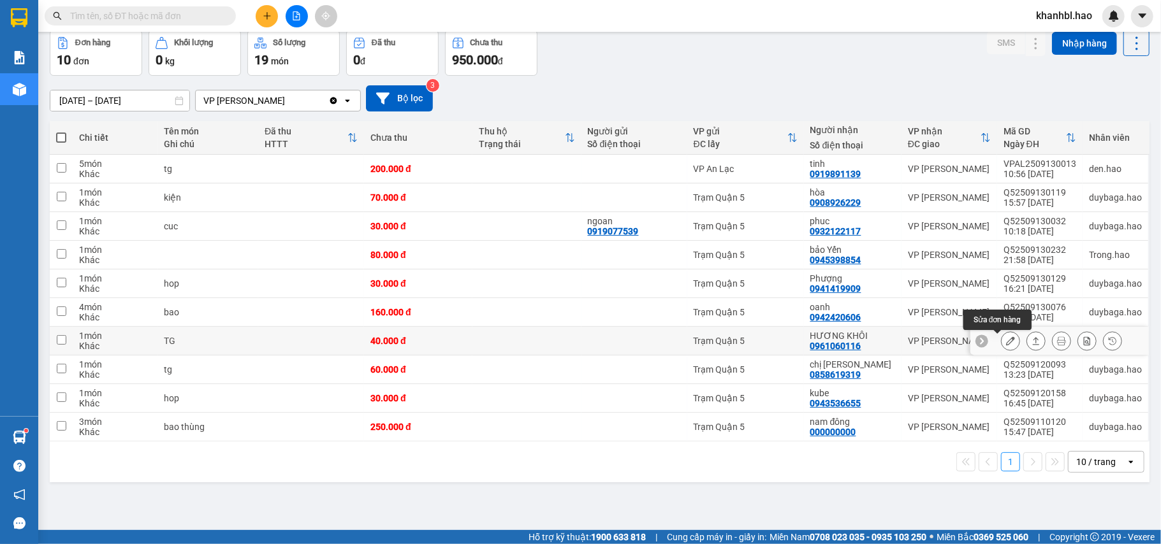
click at [1003, 345] on button at bounding box center [1010, 341] width 18 height 22
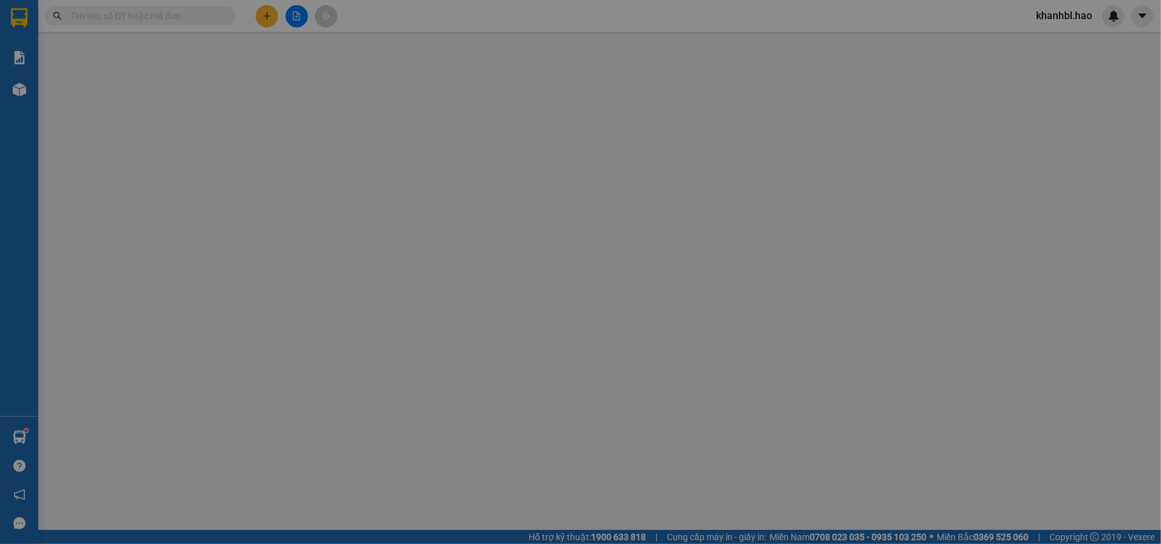
type input "0961060116"
type input "HƯƠNG KHÔI"
type input "40.000"
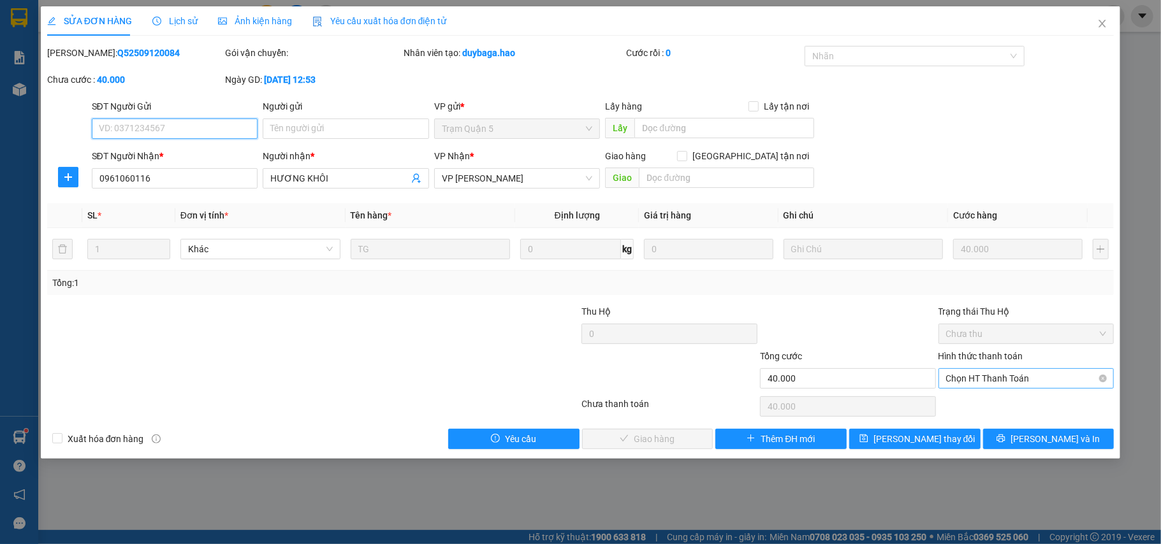
click at [999, 381] on span "Chọn HT Thanh Toán" at bounding box center [1026, 378] width 161 height 19
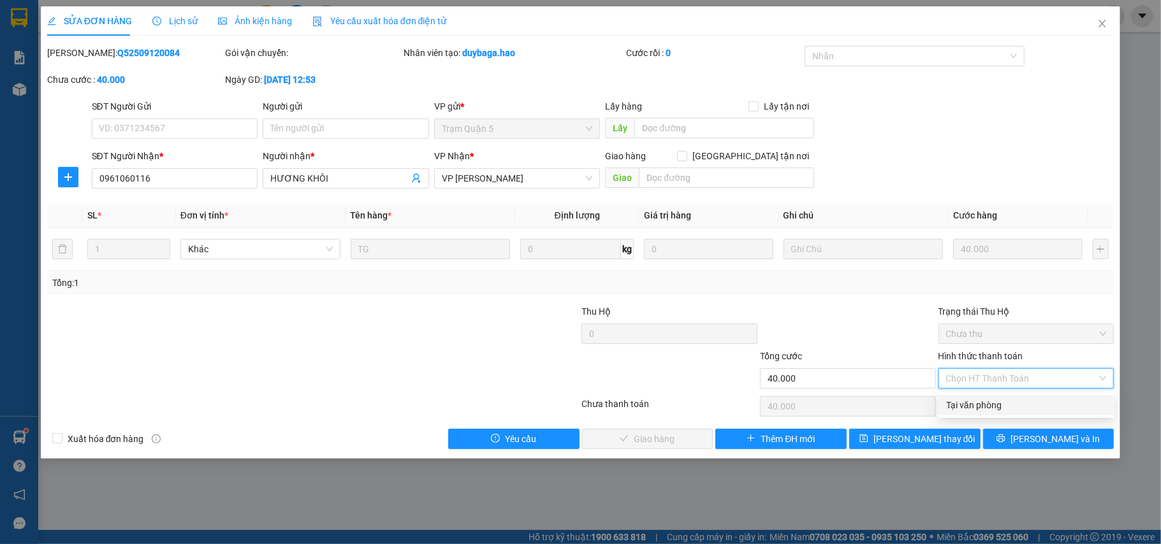
click at [982, 398] on div "Tại văn phòng" at bounding box center [1026, 405] width 161 height 14
type input "0"
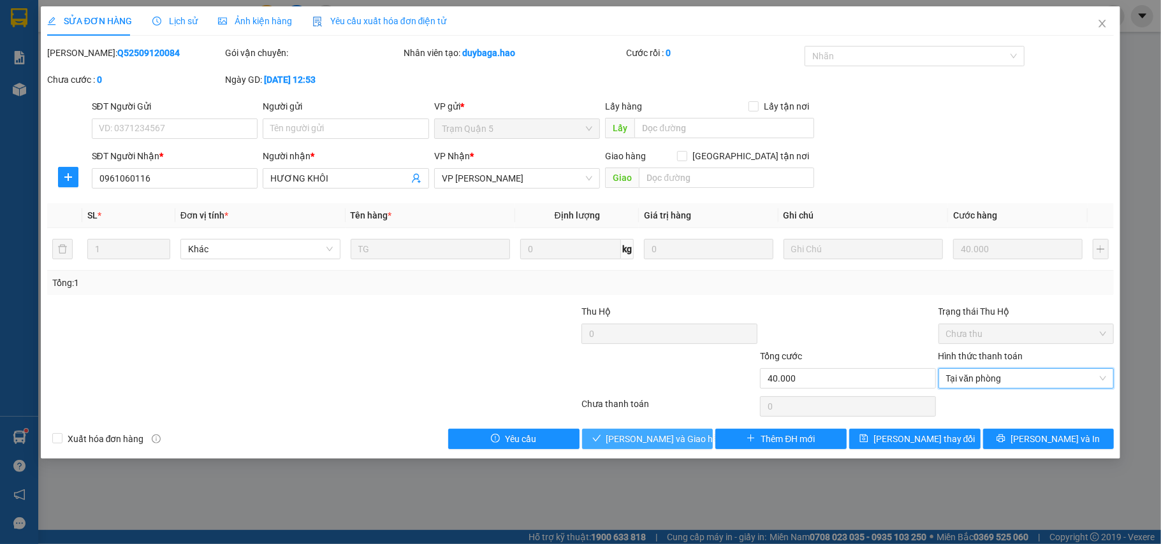
click at [666, 444] on span "[PERSON_NAME] và Giao hàng" at bounding box center [667, 439] width 122 height 14
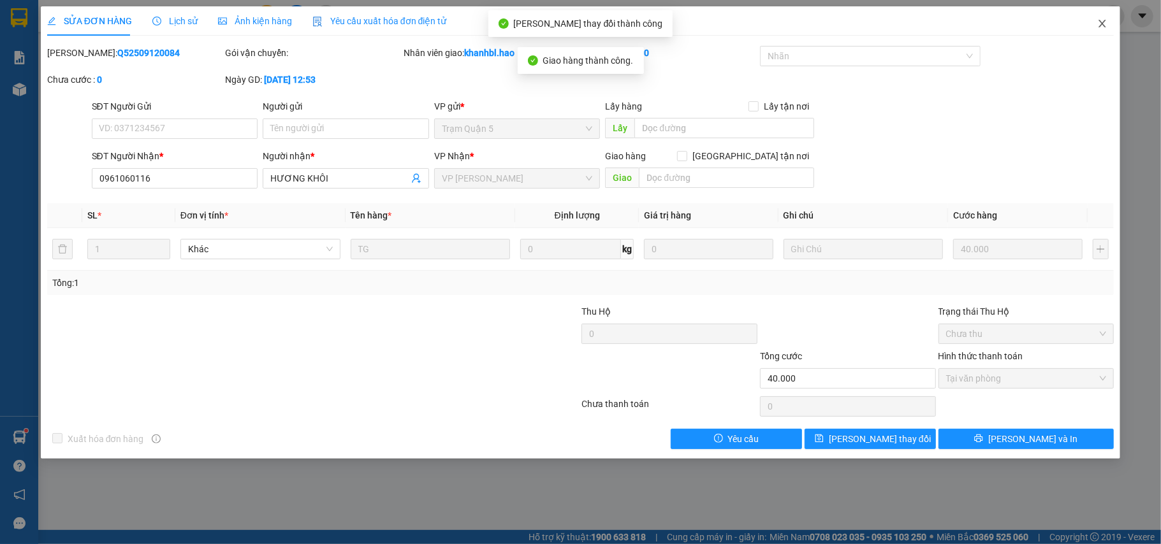
click at [1100, 23] on icon "close" at bounding box center [1102, 23] width 10 height 10
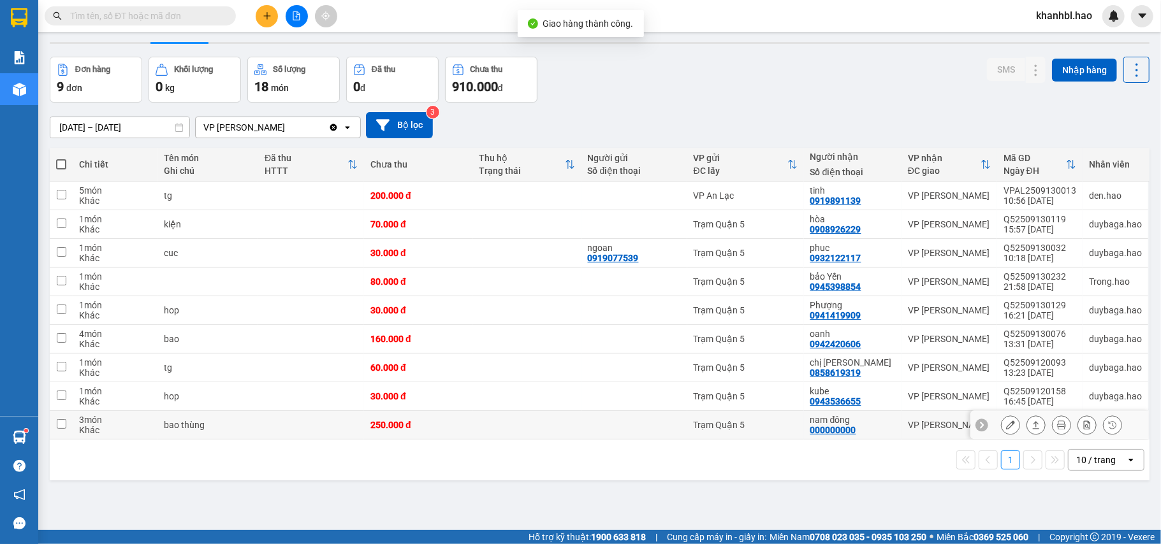
scroll to position [59, 0]
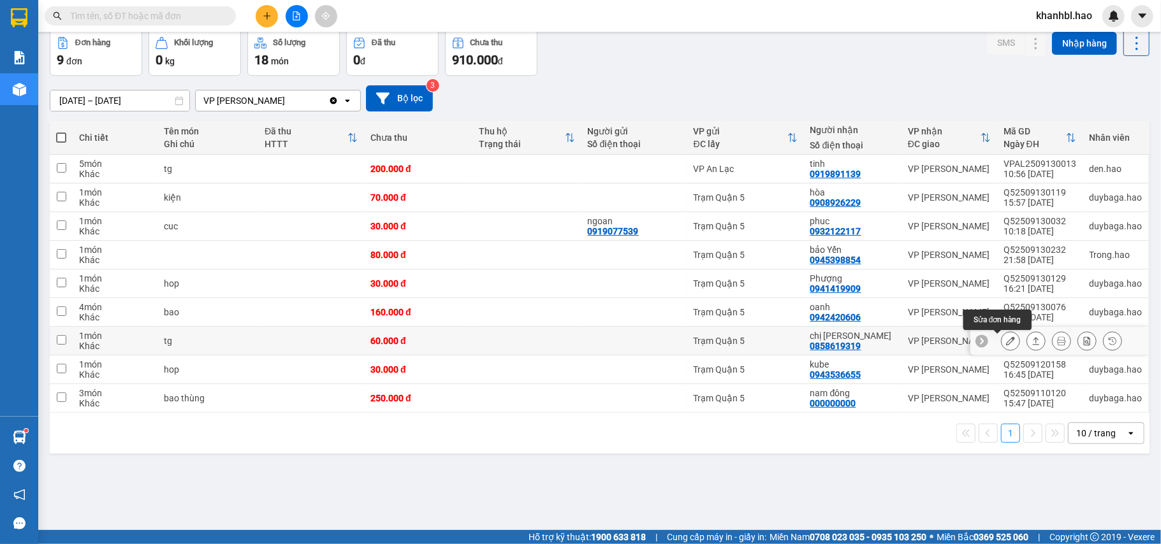
click at [1006, 345] on icon at bounding box center [1010, 341] width 9 height 9
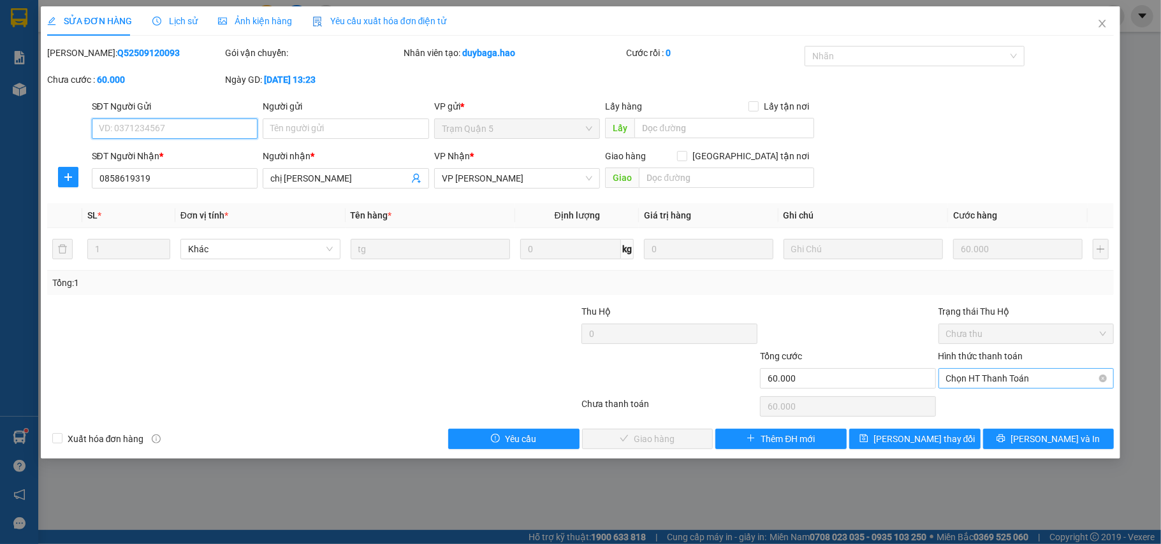
click at [997, 378] on span "Chọn HT Thanh Toán" at bounding box center [1026, 378] width 161 height 19
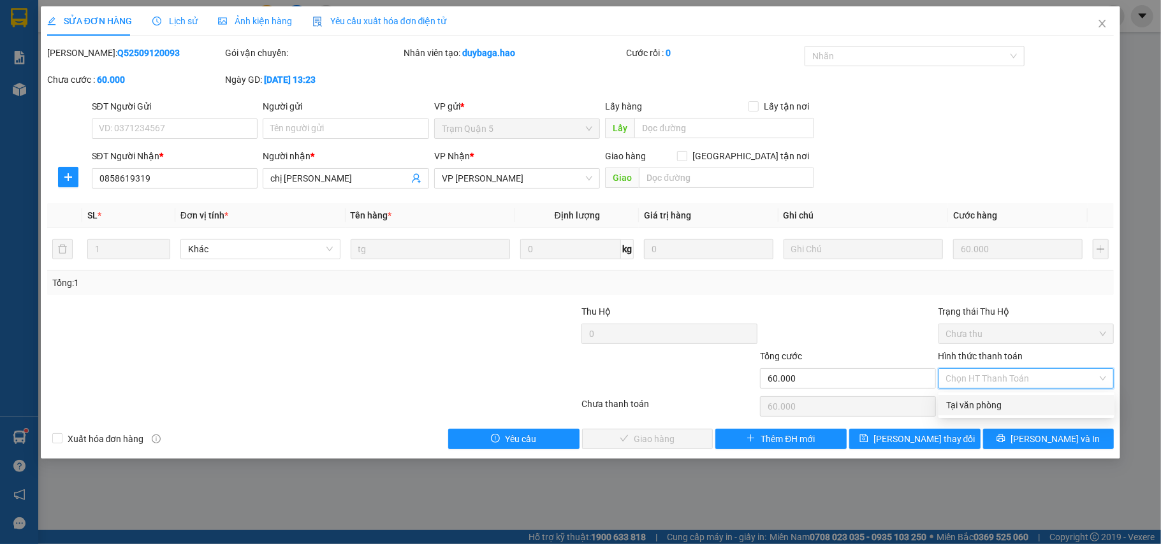
click at [985, 404] on div "Tại văn phòng" at bounding box center [1026, 405] width 161 height 14
type input "0"
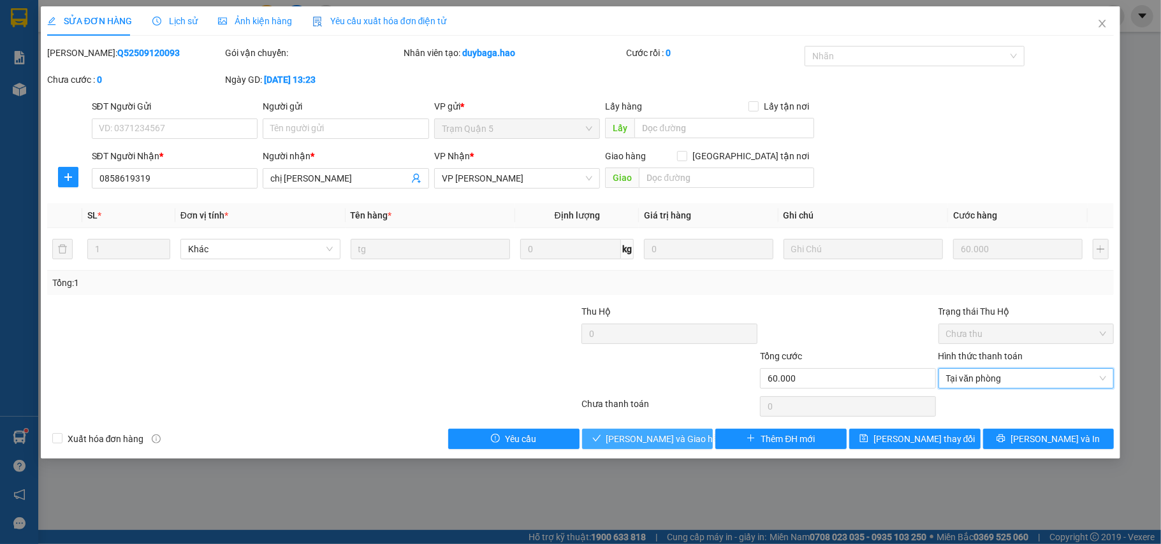
drag, startPoint x: 678, startPoint y: 434, endPoint x: 681, endPoint y: 427, distance: 7.5
click at [678, 433] on span "[PERSON_NAME] và Giao hàng" at bounding box center [667, 439] width 122 height 14
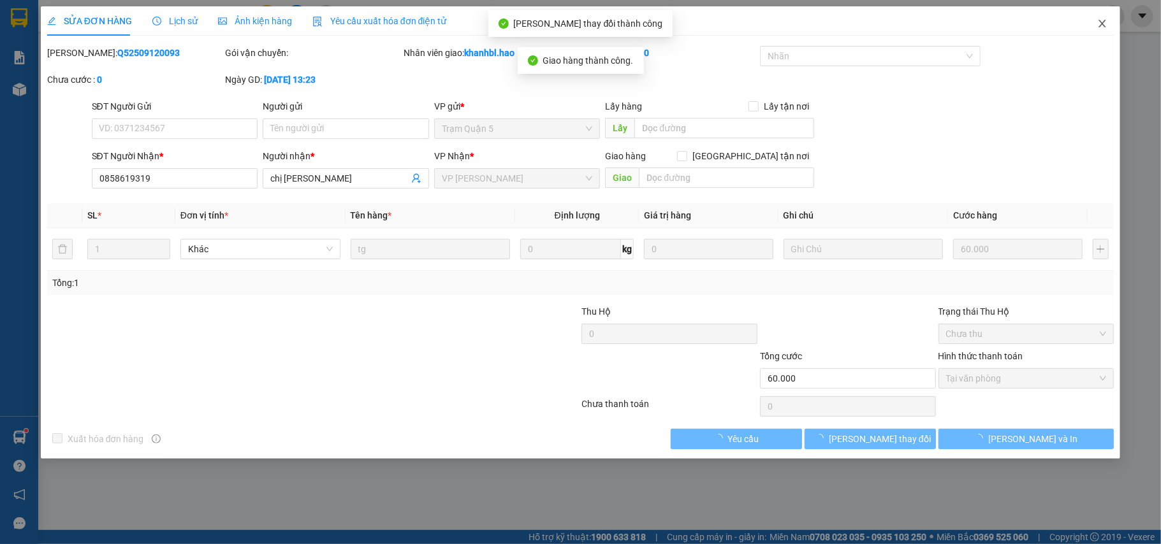
click at [1105, 27] on icon "close" at bounding box center [1102, 24] width 7 height 8
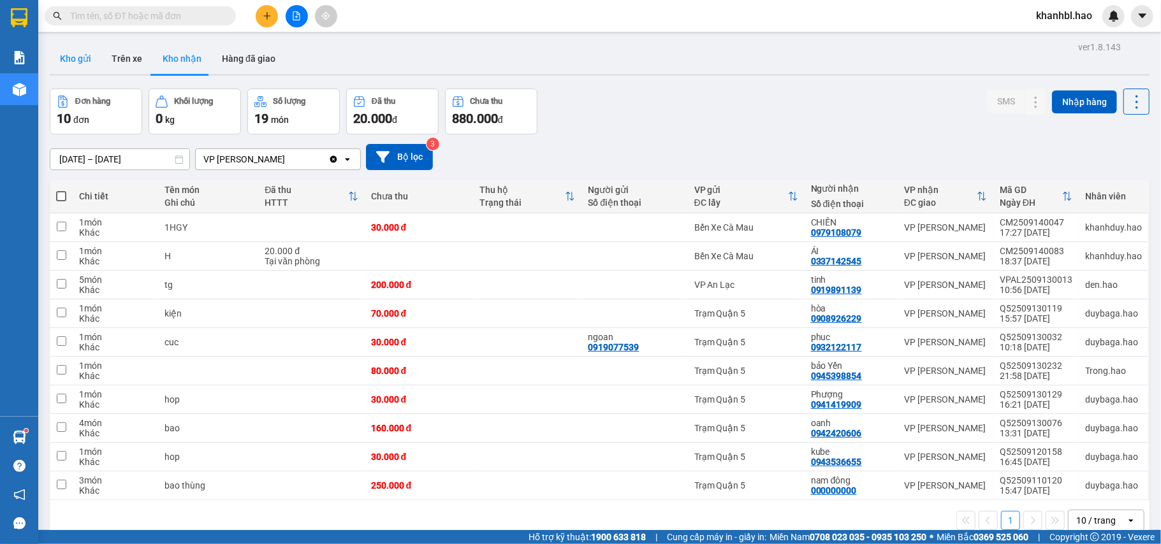
click at [82, 54] on button "Kho gửi" at bounding box center [76, 58] width 52 height 31
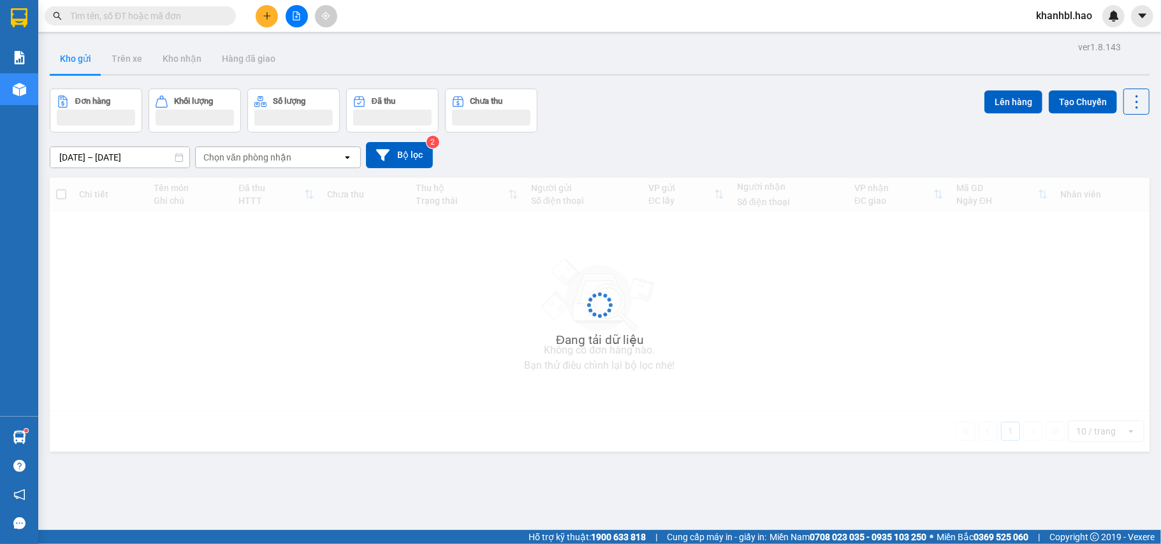
click at [84, 54] on button "Kho gửi" at bounding box center [76, 58] width 52 height 31
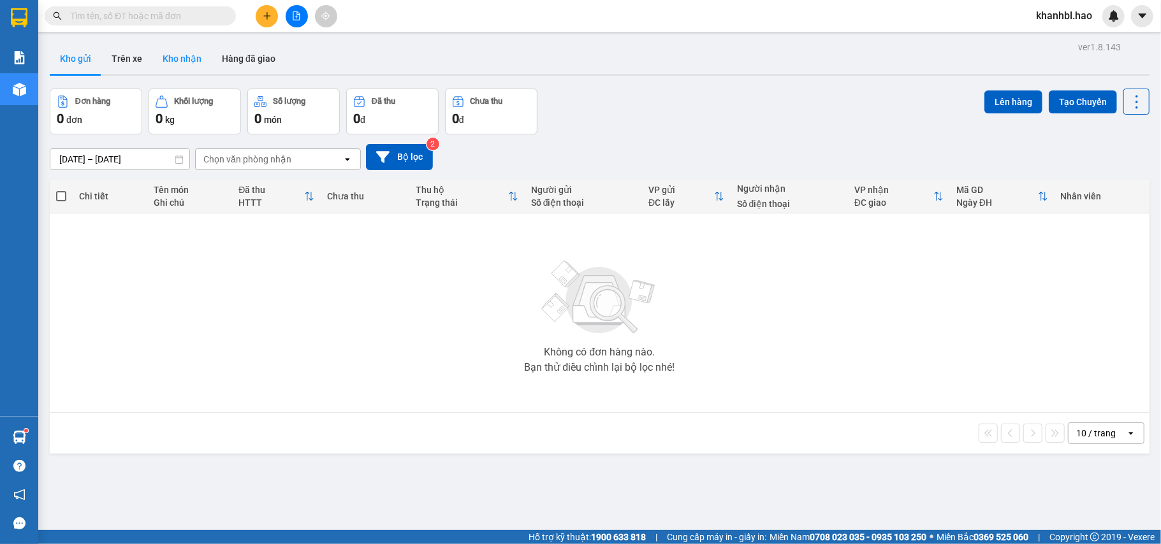
click at [189, 54] on button "Kho nhận" at bounding box center [181, 58] width 59 height 31
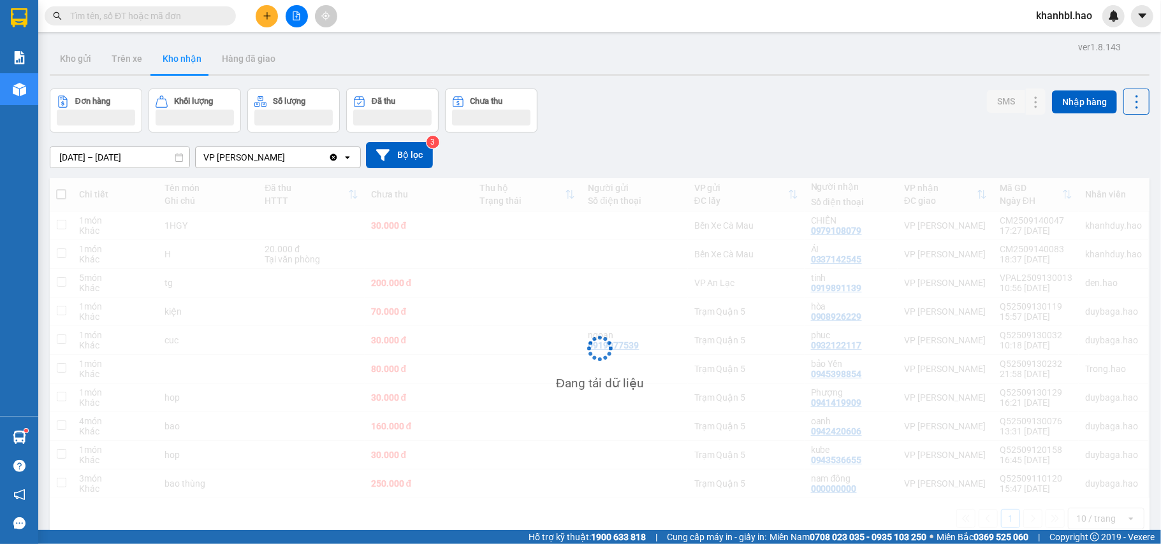
click at [189, 54] on button "Kho nhận" at bounding box center [181, 58] width 59 height 31
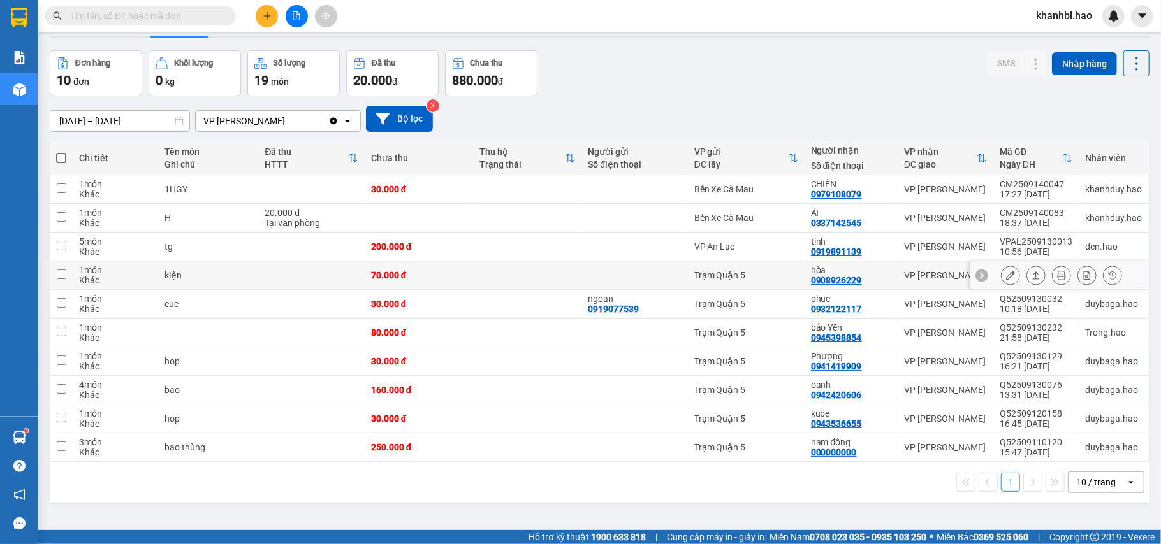
scroll to position [59, 0]
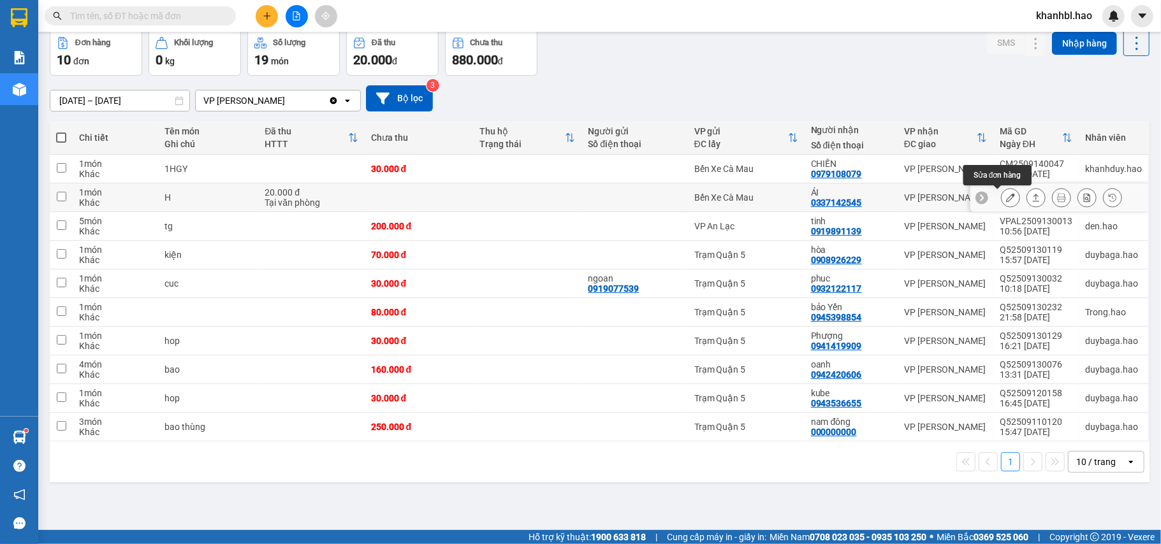
click at [1006, 200] on icon at bounding box center [1010, 197] width 9 height 9
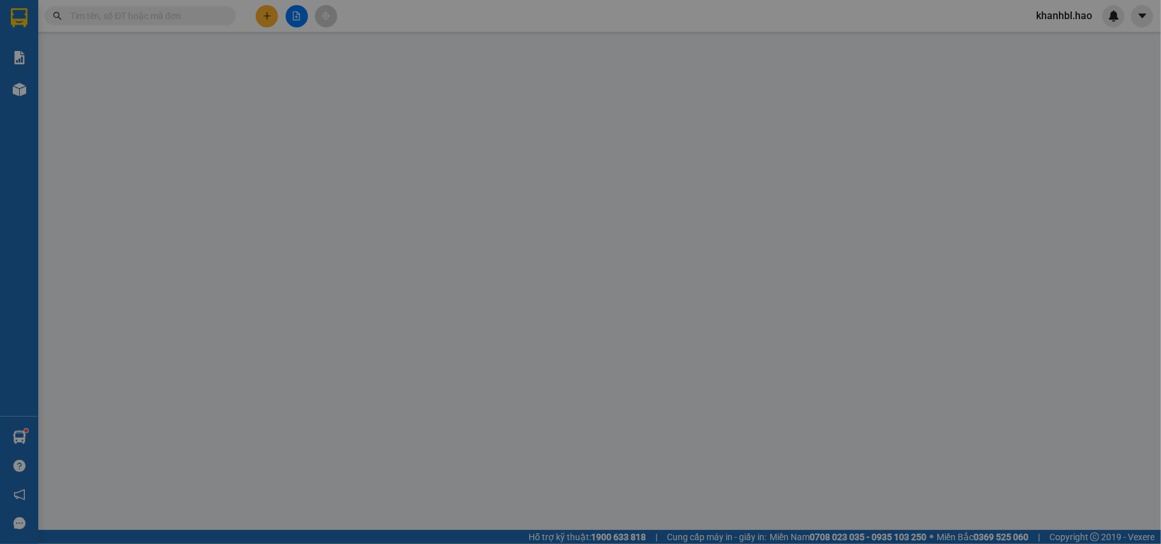
type input "0337142545"
type input "ÁI"
type input "20.000"
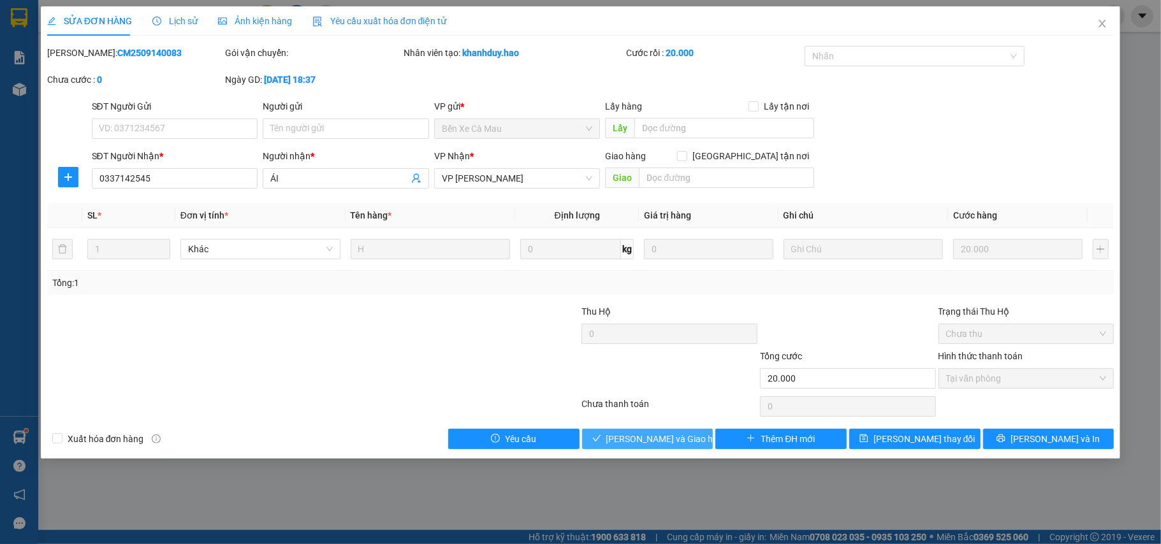
click at [648, 446] on span "[PERSON_NAME] và Giao hàng" at bounding box center [667, 439] width 122 height 14
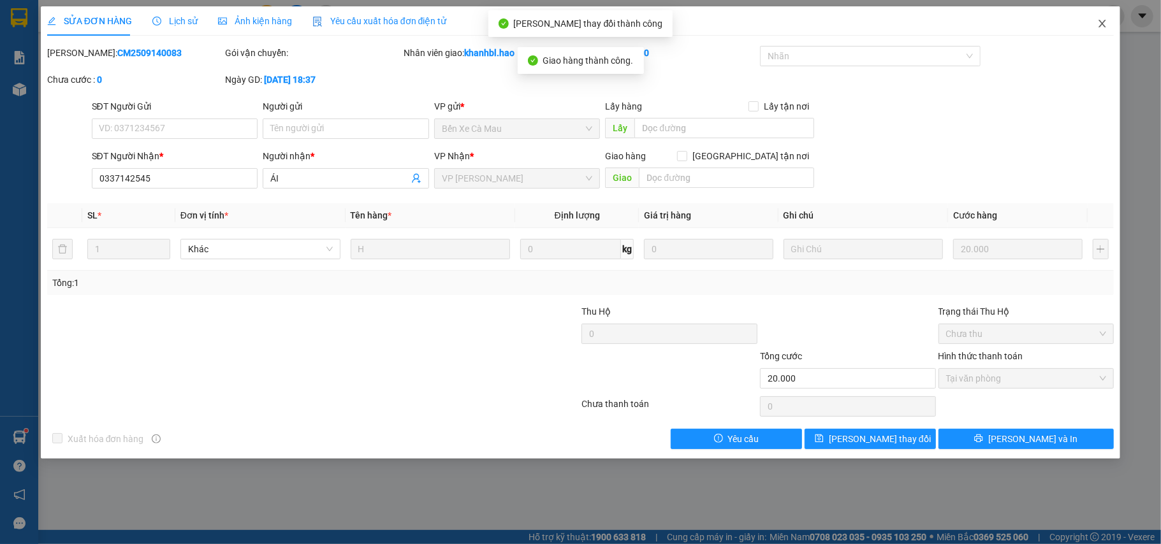
click at [1103, 24] on icon "close" at bounding box center [1102, 23] width 10 height 10
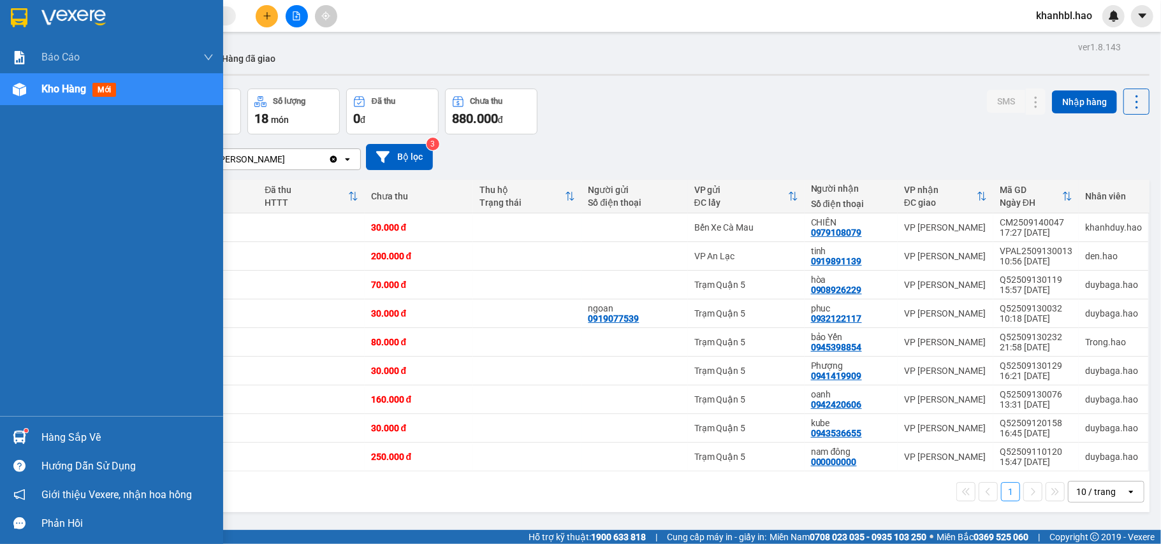
click at [15, 13] on img at bounding box center [19, 17] width 17 height 19
click at [20, 14] on img at bounding box center [19, 17] width 17 height 19
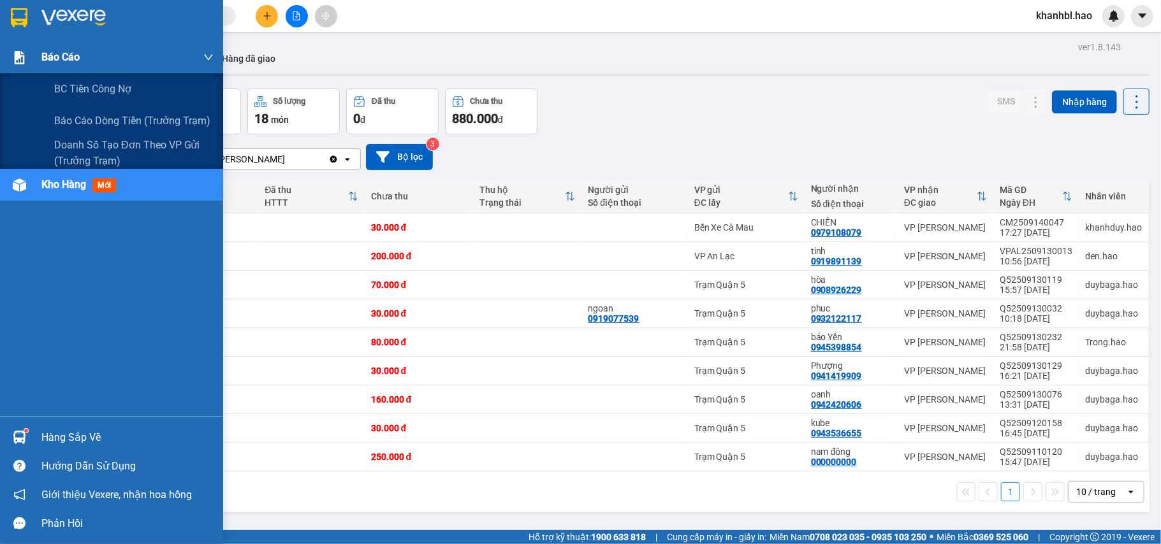
click at [38, 54] on div "Báo cáo" at bounding box center [111, 57] width 223 height 32
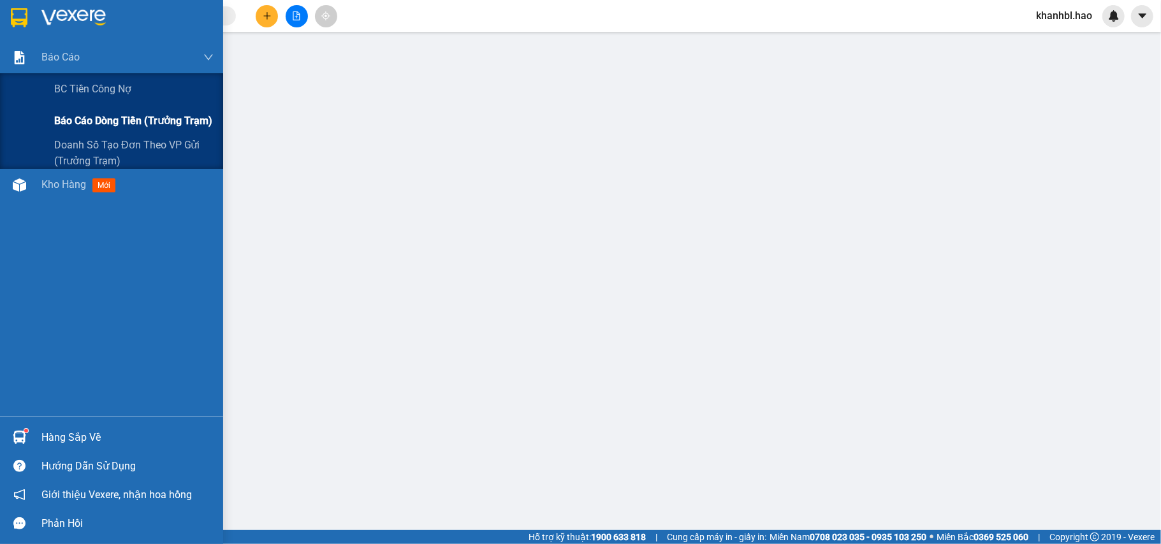
click at [83, 118] on span "Báo cáo dòng tiền (trưởng trạm)" at bounding box center [133, 121] width 158 height 16
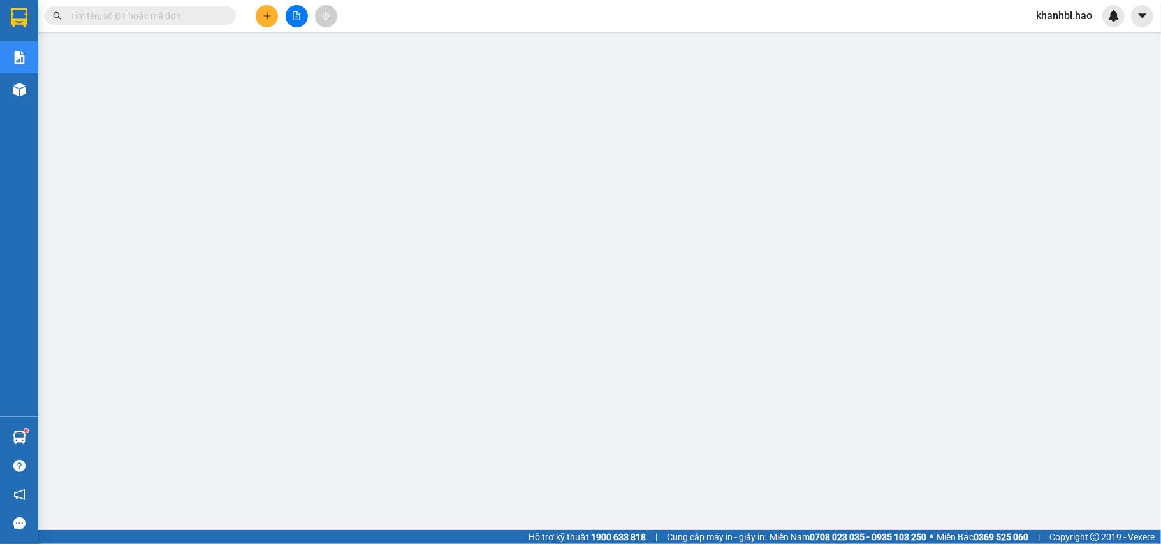
click at [270, 11] on icon "plus" at bounding box center [267, 15] width 9 height 9
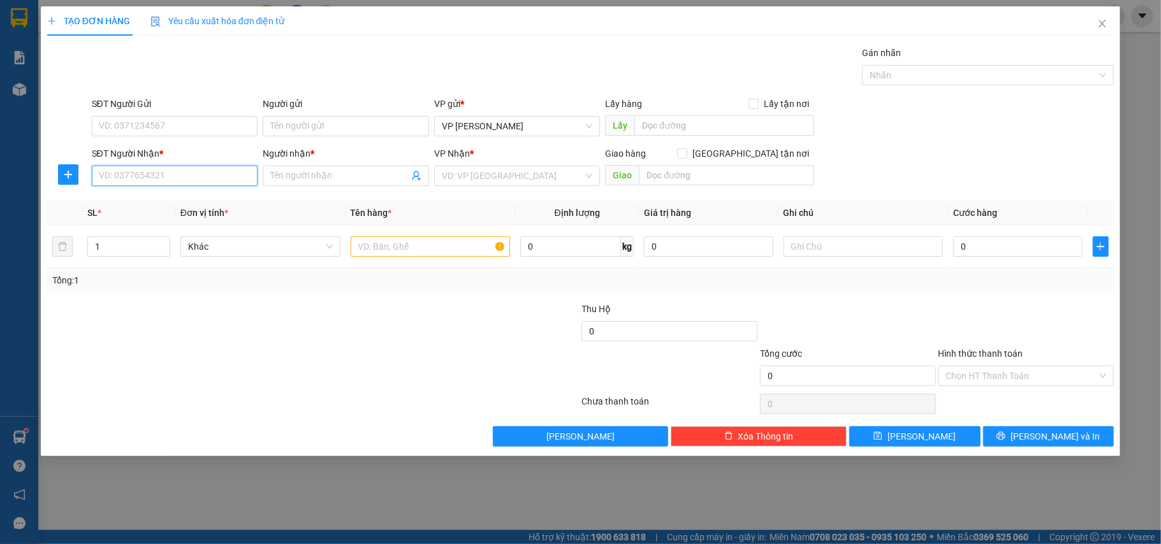
click at [187, 172] on input "SĐT Người Nhận *" at bounding box center [175, 176] width 166 height 20
type input "0384685735"
click at [315, 171] on input "Người nhận *" at bounding box center [339, 176] width 138 height 14
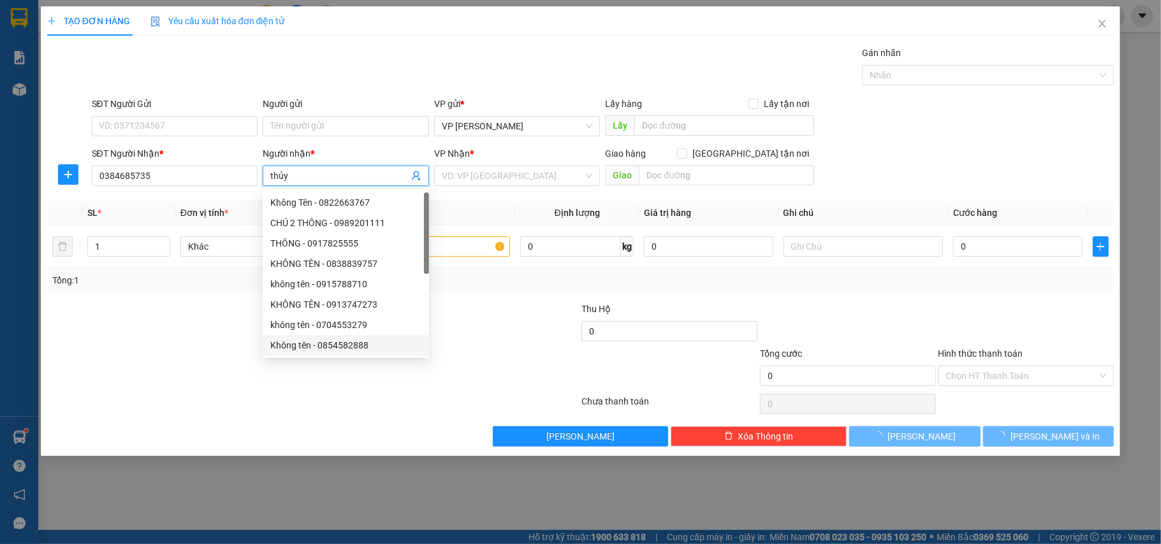
type input "thủy"
click at [218, 370] on div at bounding box center [224, 369] width 356 height 45
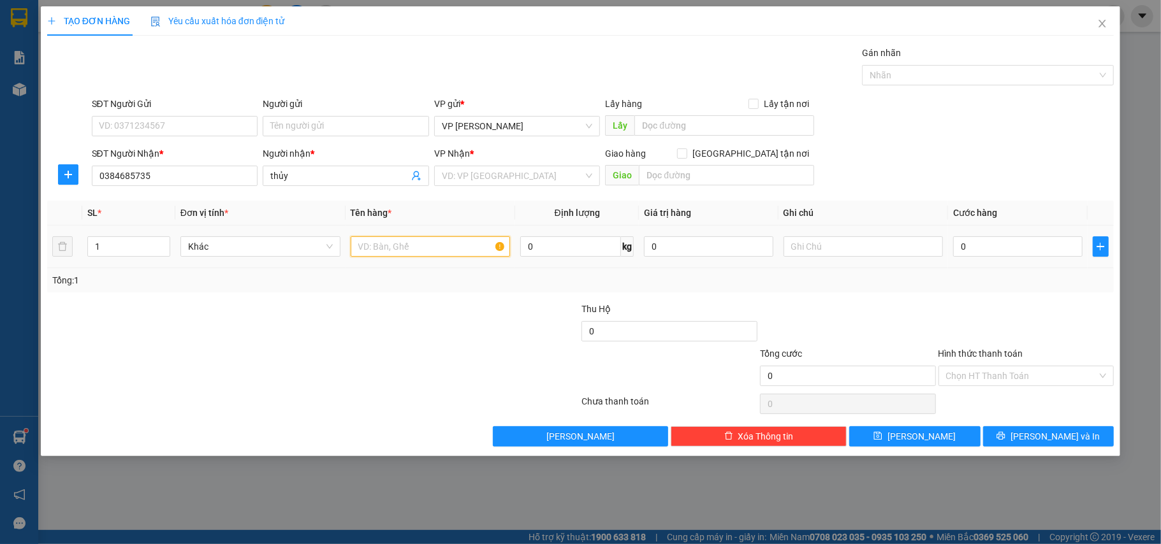
click at [472, 247] on input "text" at bounding box center [431, 246] width 160 height 20
type input "thùng"
drag, startPoint x: 999, startPoint y: 238, endPoint x: 985, endPoint y: 250, distance: 18.5
click at [998, 238] on input "0" at bounding box center [1017, 246] width 129 height 20
type input "003"
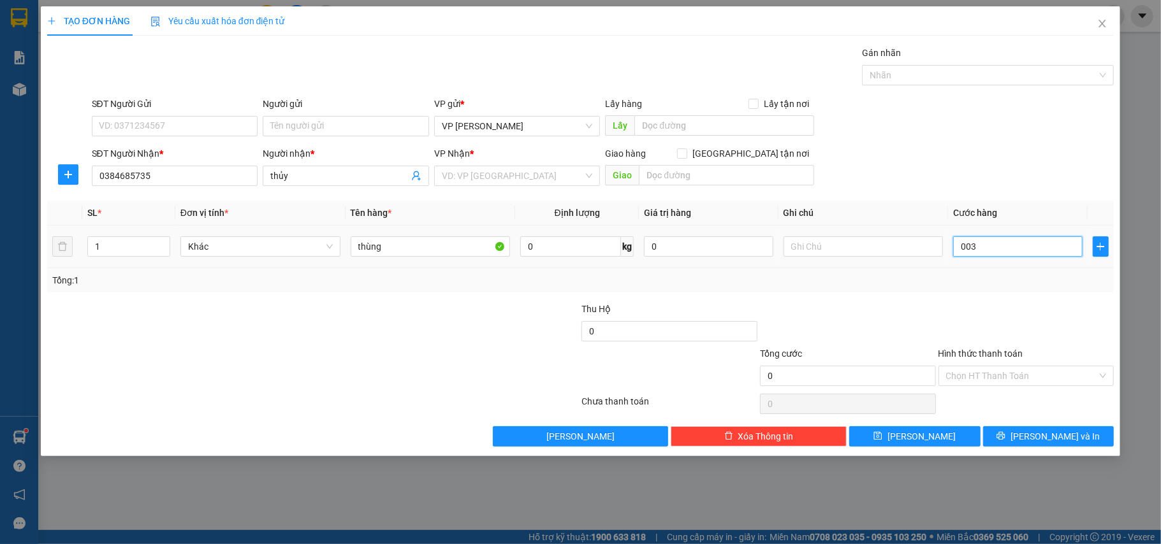
type input "3"
type input "0.030"
type input "30"
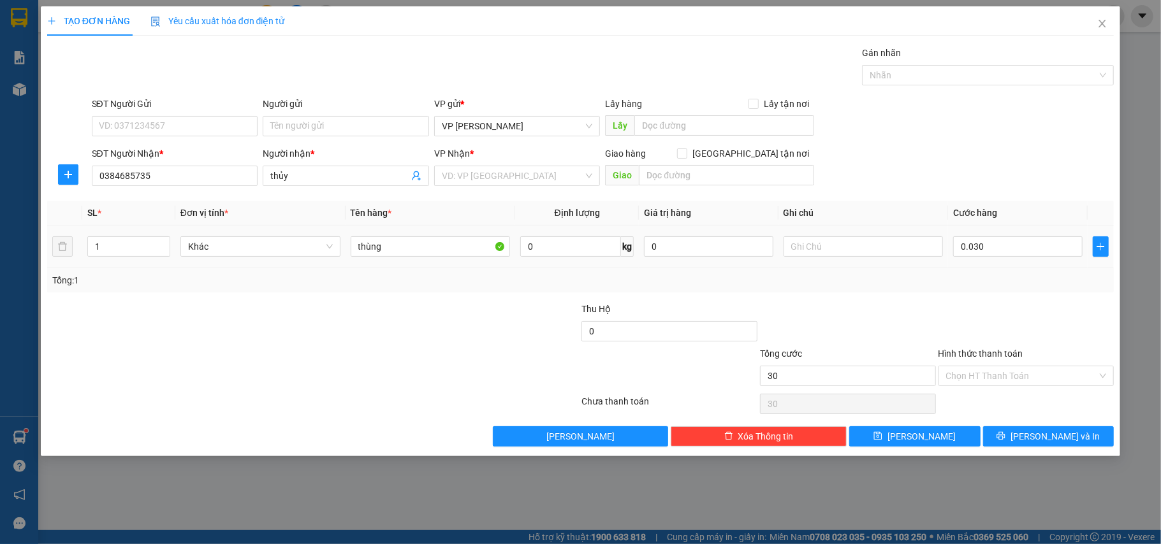
click at [832, 292] on div "Tổng: 1" at bounding box center [580, 280] width 1067 height 24
type input "30.000"
click at [1028, 375] on input "Hình thức thanh toán" at bounding box center [1022, 376] width 152 height 19
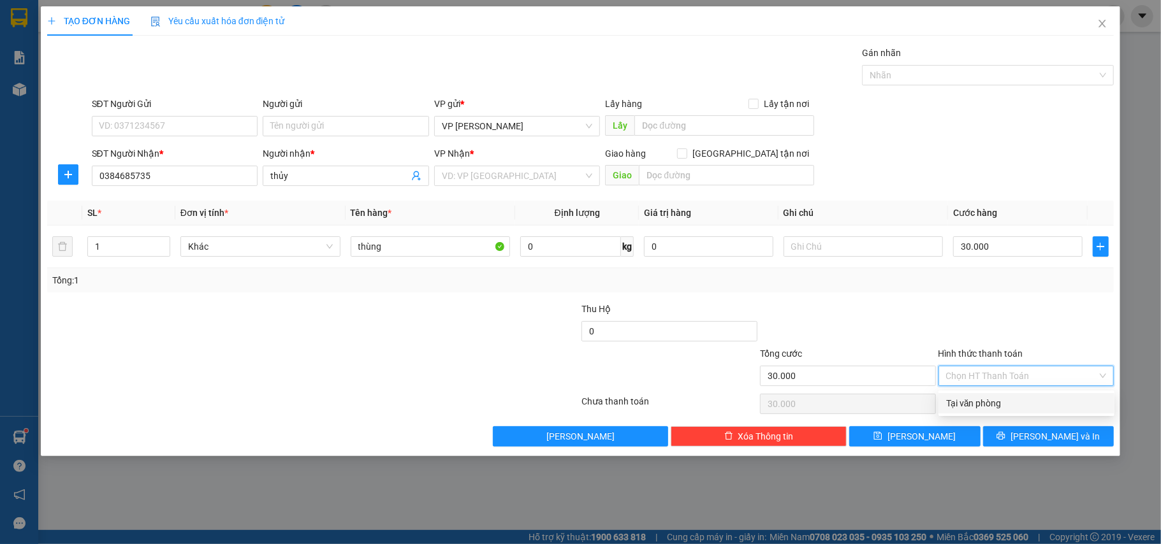
click at [1011, 312] on div at bounding box center [1026, 324] width 178 height 45
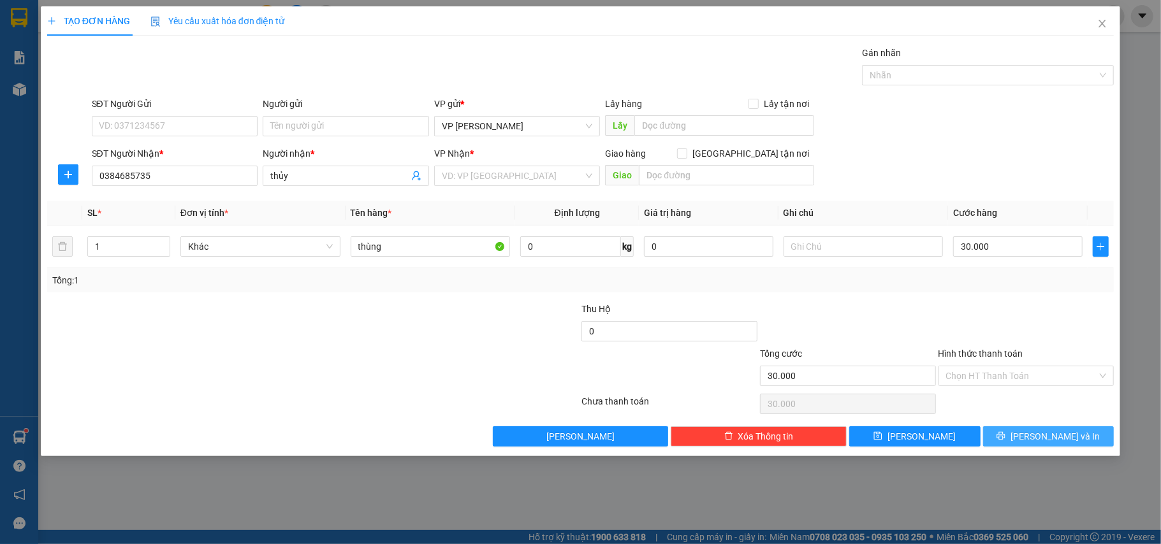
click at [1051, 440] on span "[PERSON_NAME] và In" at bounding box center [1054, 437] width 89 height 14
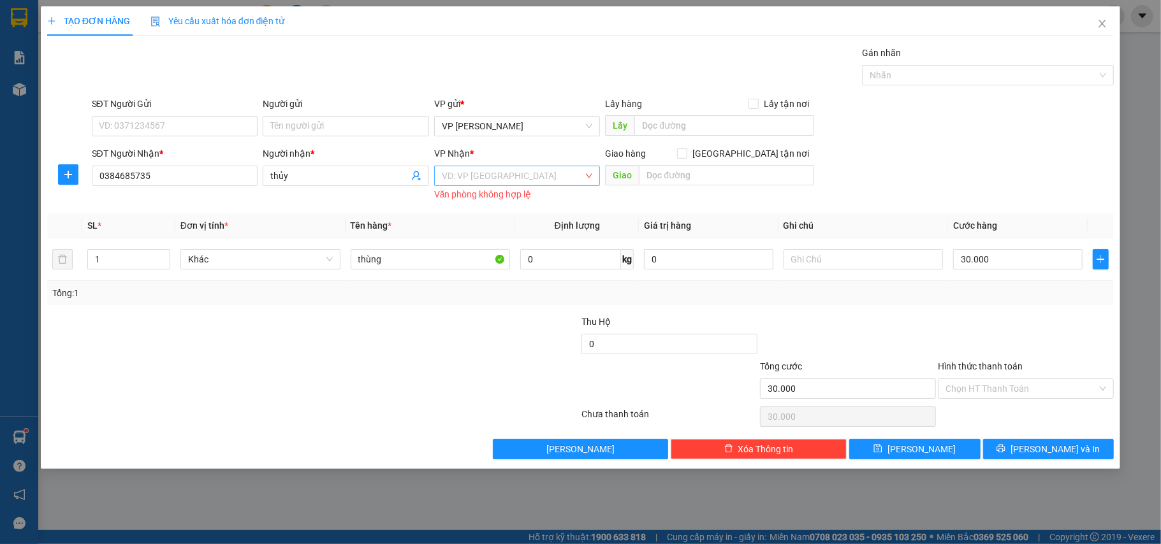
click at [508, 173] on input "search" at bounding box center [513, 175] width 142 height 19
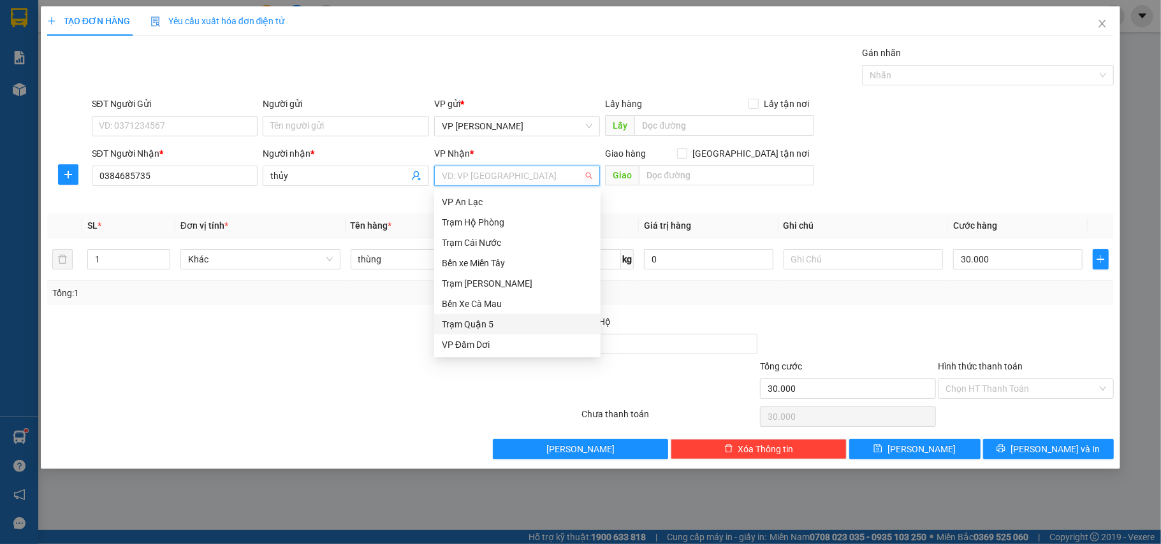
click at [497, 319] on div "Trạm Quận 5" at bounding box center [517, 324] width 151 height 14
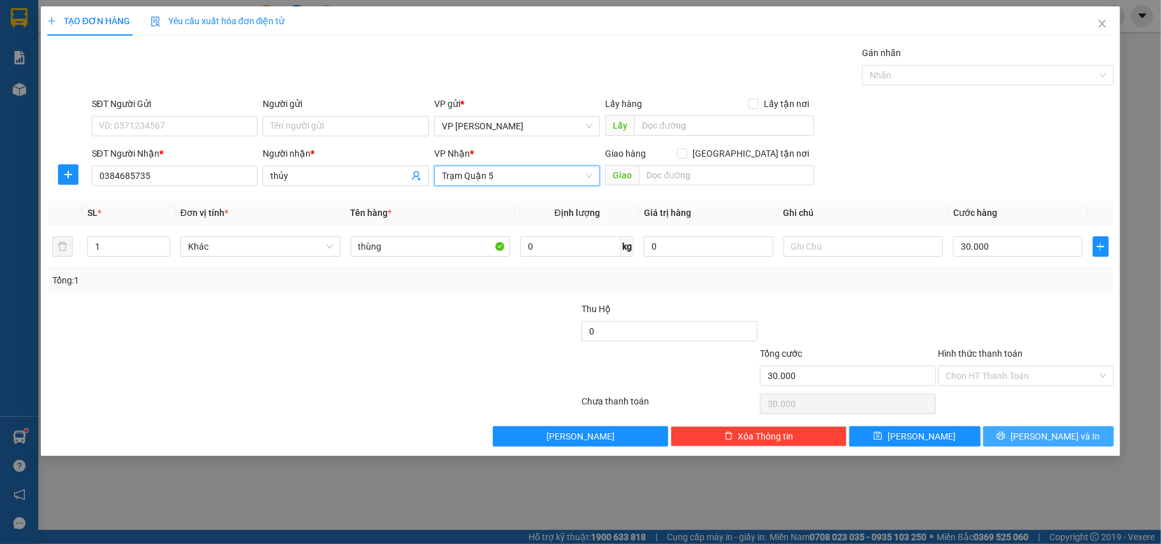
click at [1072, 436] on span "[PERSON_NAME] và In" at bounding box center [1054, 437] width 89 height 14
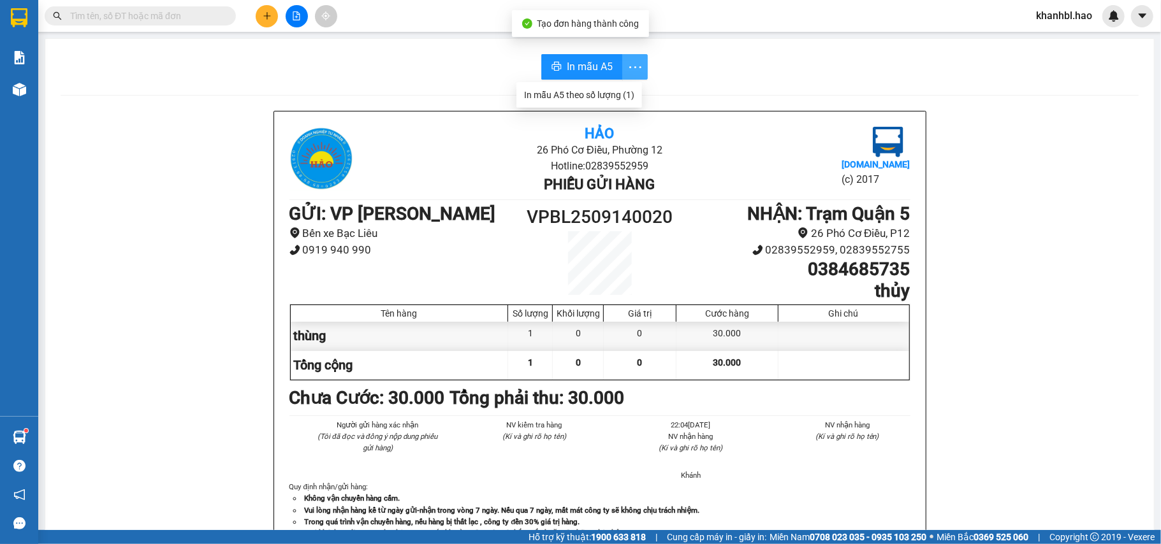
click at [630, 62] on icon "more" at bounding box center [635, 67] width 16 height 16
click at [610, 98] on div "In mẫu A5 theo số lượng (1)" at bounding box center [579, 95] width 110 height 14
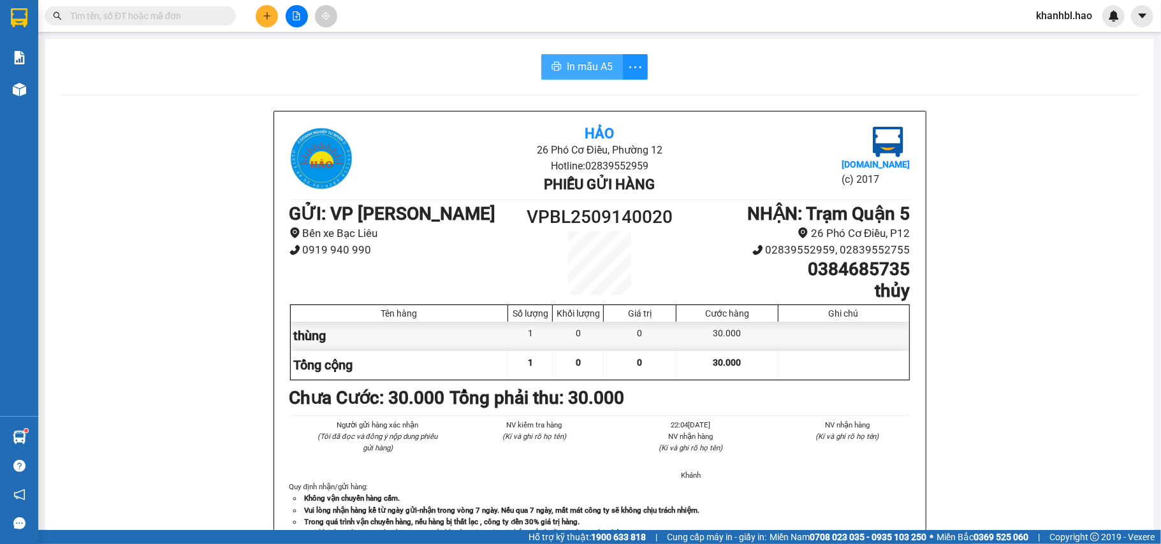
click at [579, 60] on span "In mẫu A5" at bounding box center [590, 67] width 46 height 16
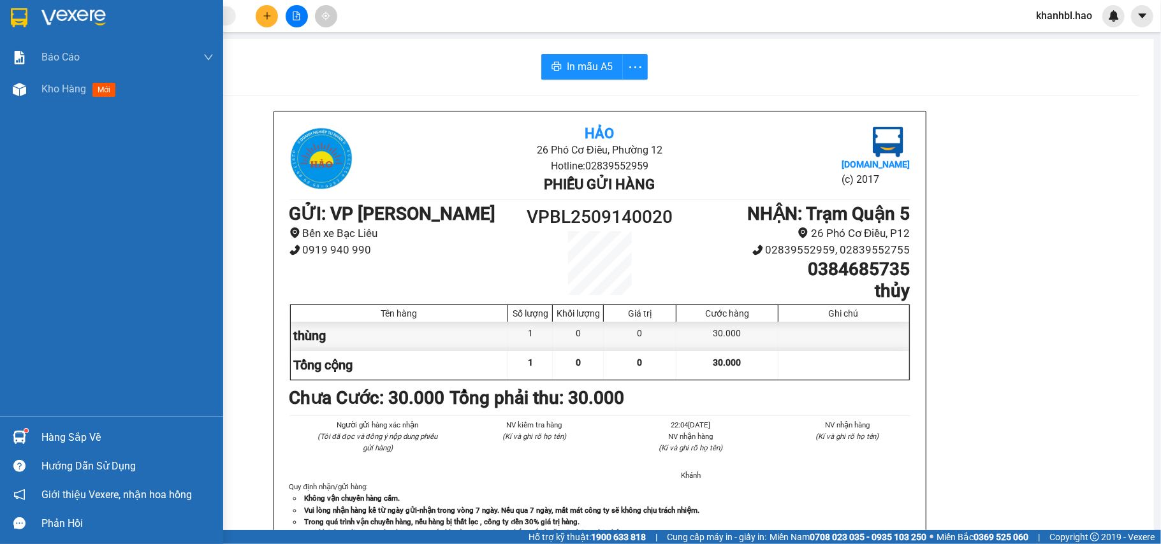
click at [23, 11] on img at bounding box center [19, 17] width 17 height 19
click at [24, 11] on img at bounding box center [19, 17] width 17 height 19
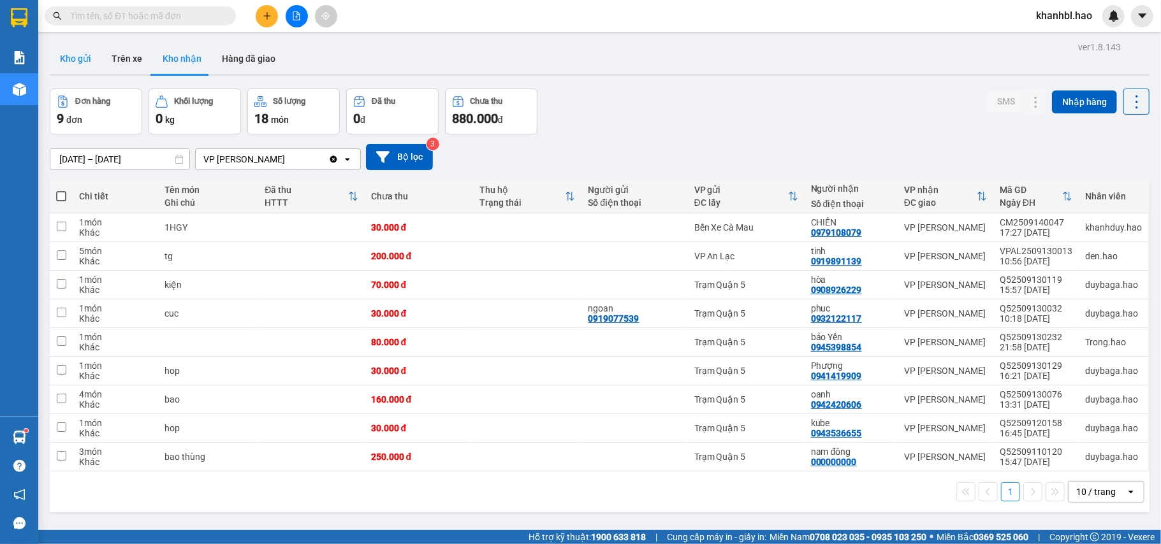
click at [80, 54] on button "Kho gửi" at bounding box center [76, 58] width 52 height 31
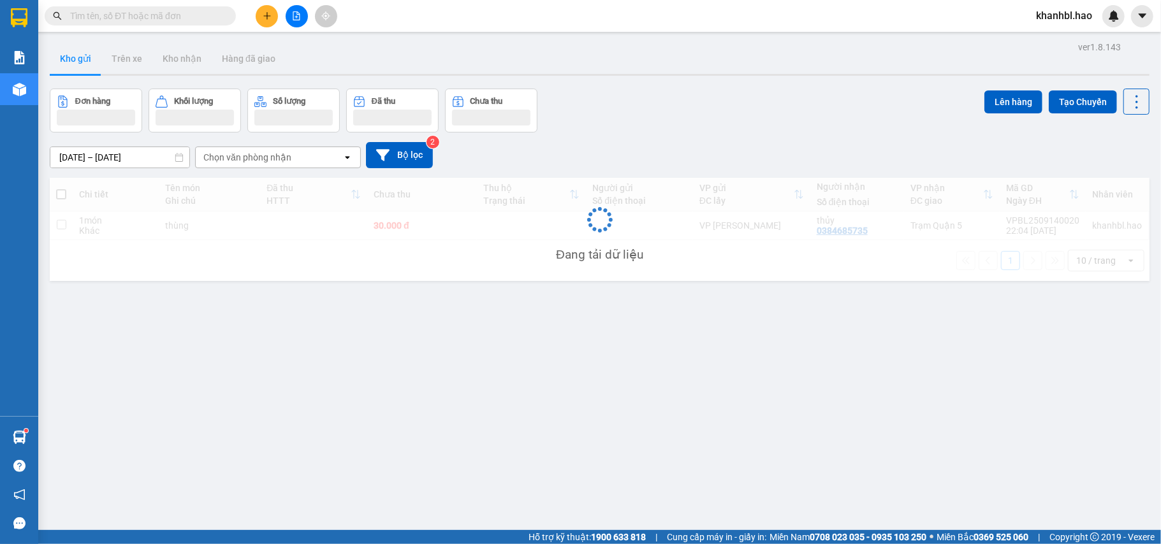
click at [80, 54] on button "Kho gửi" at bounding box center [76, 58] width 52 height 31
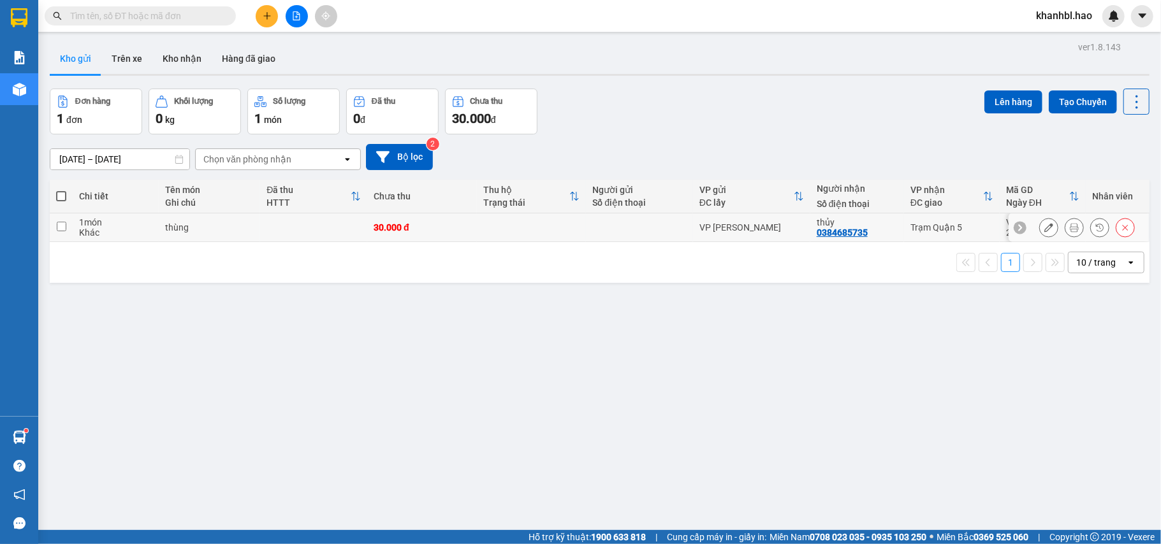
click at [970, 226] on div "Trạm Quận 5" at bounding box center [951, 227] width 83 height 10
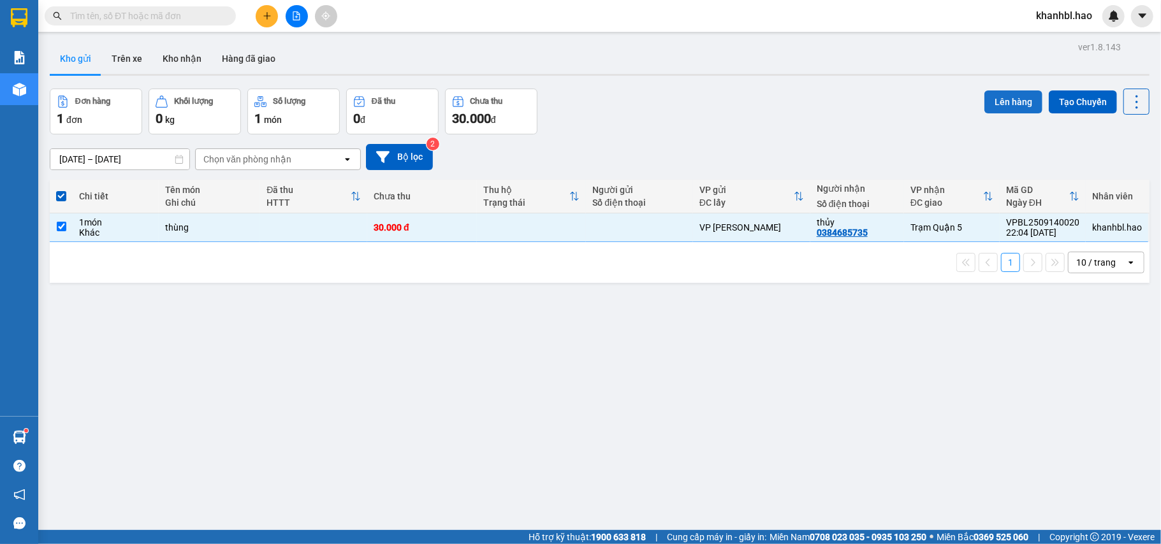
click at [995, 97] on button "Lên hàng" at bounding box center [1013, 102] width 58 height 23
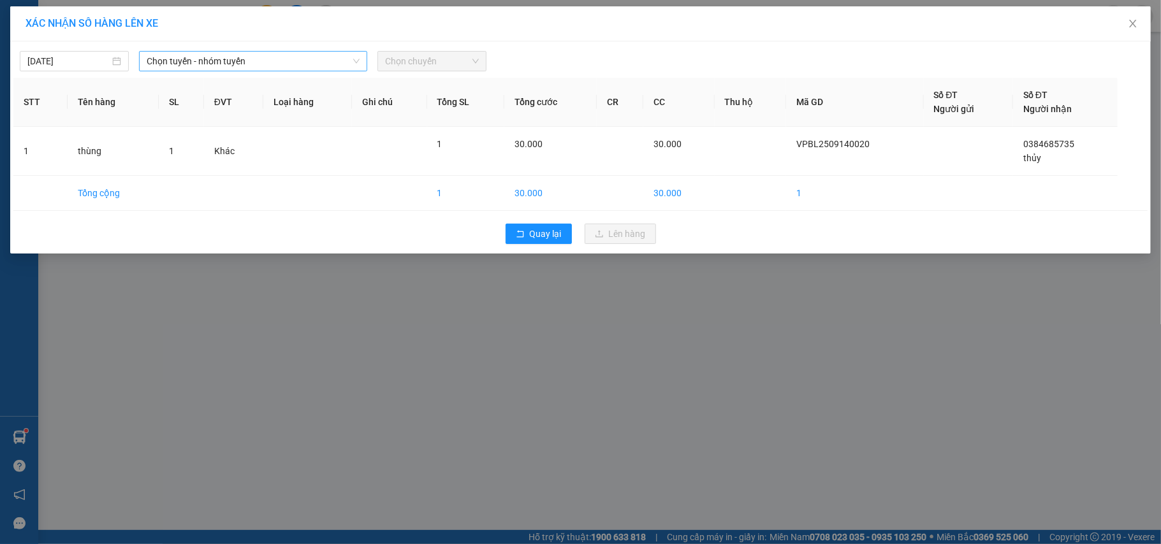
drag, startPoint x: 278, startPoint y: 55, endPoint x: 294, endPoint y: 59, distance: 17.0
click at [280, 55] on span "Chọn tuyến - nhóm tuyến" at bounding box center [253, 61] width 213 height 19
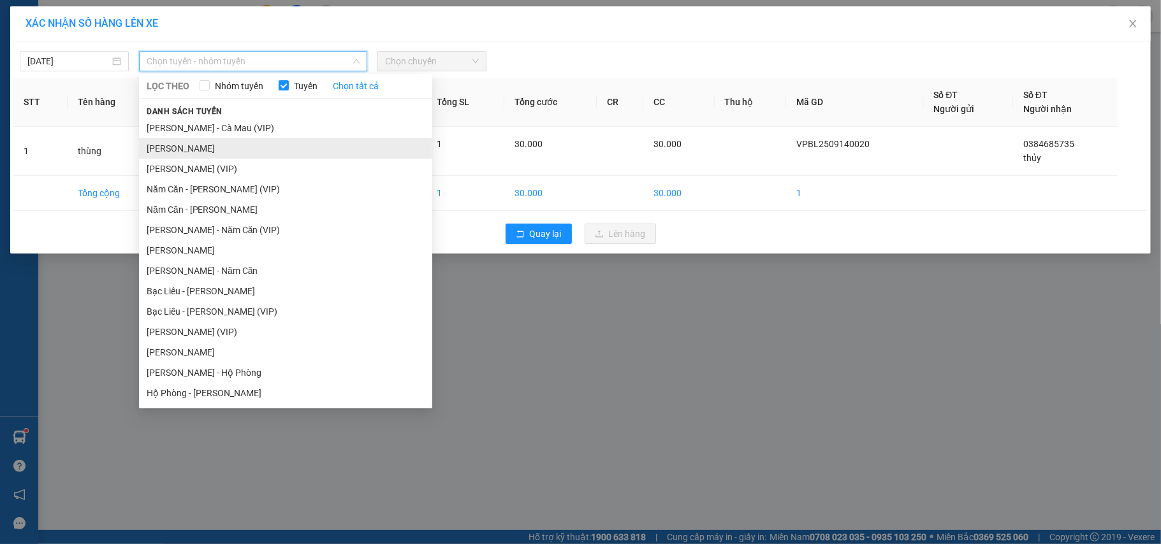
click at [260, 149] on li "[PERSON_NAME]" at bounding box center [285, 148] width 293 height 20
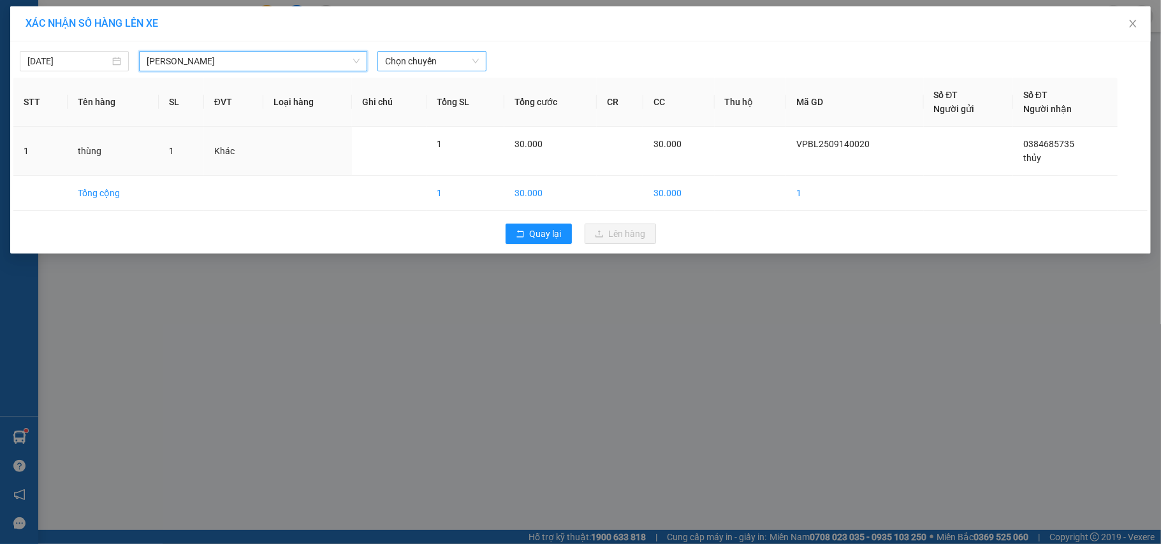
click at [462, 62] on span "Chọn chuyến" at bounding box center [432, 61] width 94 height 19
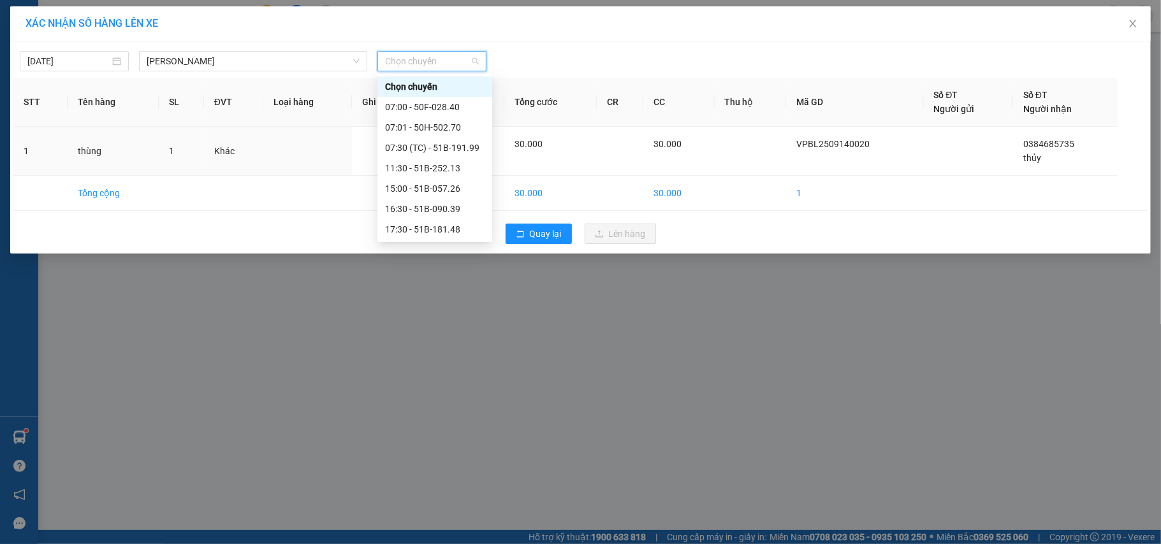
click at [432, 426] on div "22:00 - 50H-636.44" at bounding box center [434, 433] width 99 height 14
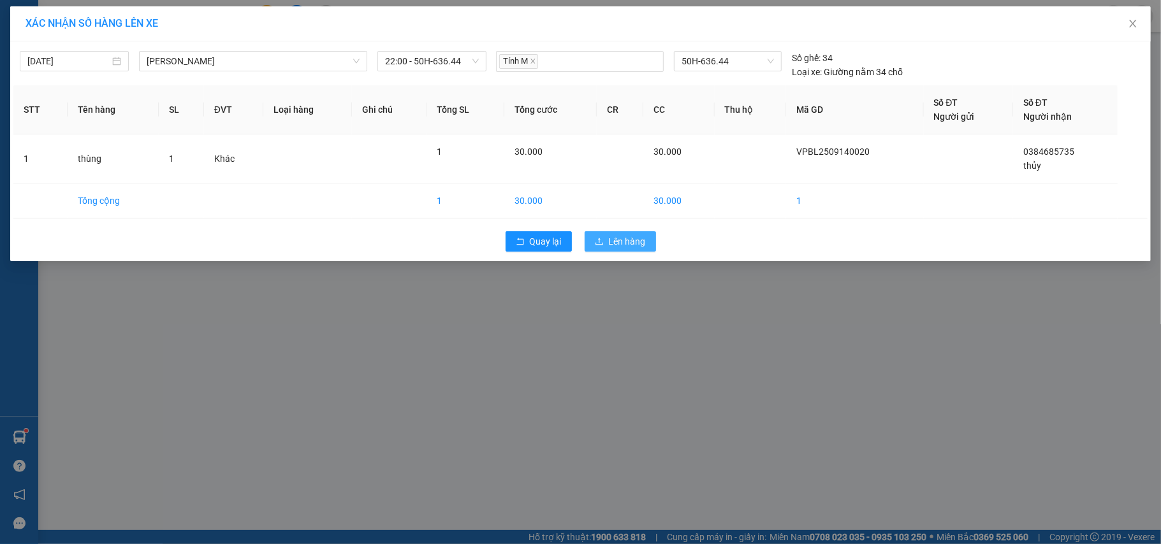
click at [607, 243] on button "Lên hàng" at bounding box center [620, 241] width 71 height 20
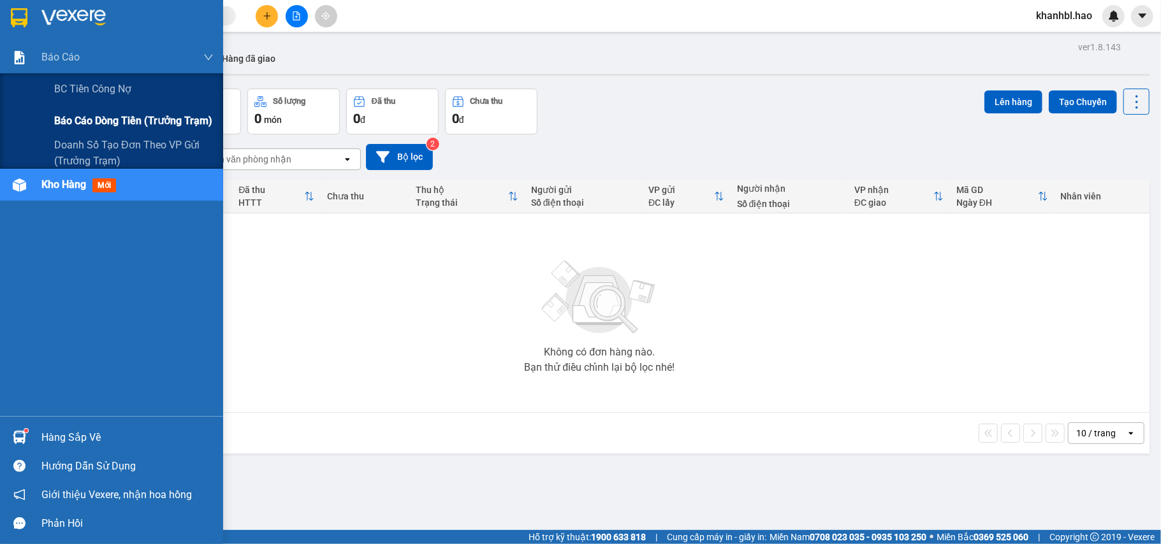
click at [120, 113] on span "Báo cáo dòng tiền (trưởng trạm)" at bounding box center [133, 121] width 158 height 16
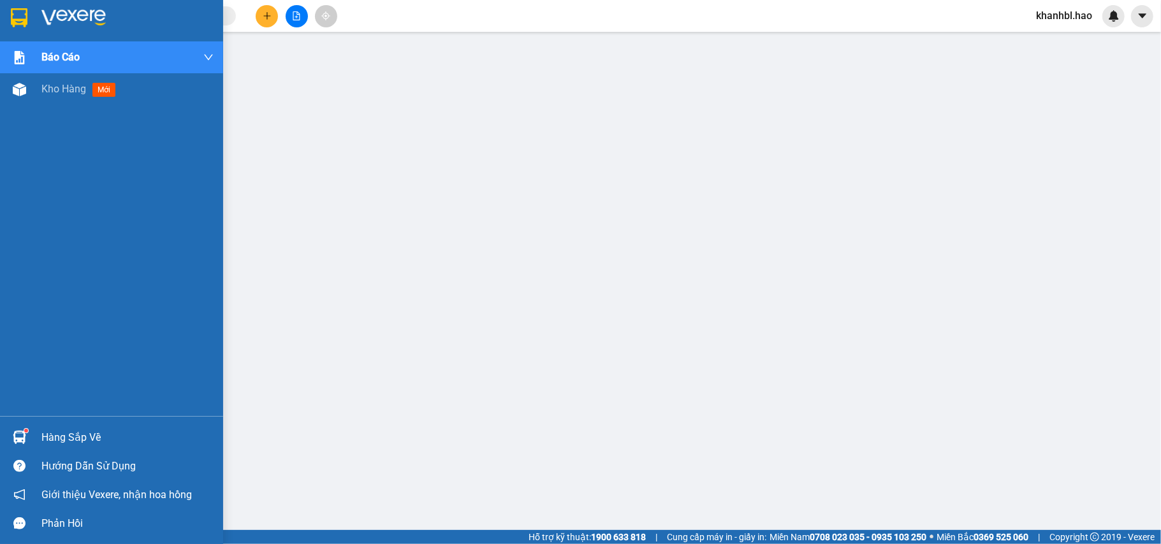
click at [26, 18] on img at bounding box center [19, 17] width 17 height 19
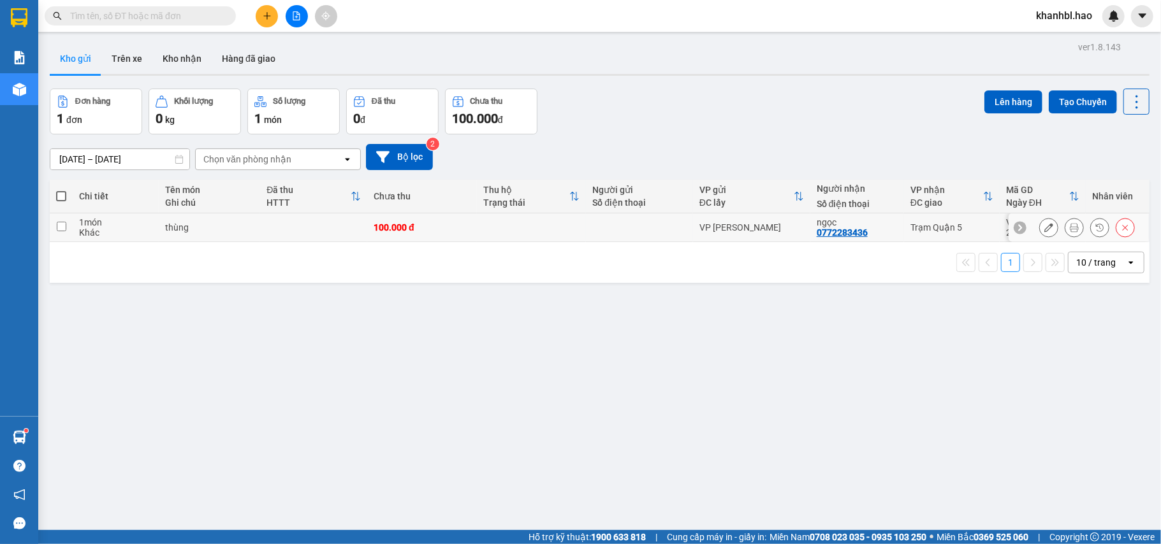
click at [1044, 231] on icon at bounding box center [1048, 227] width 9 height 9
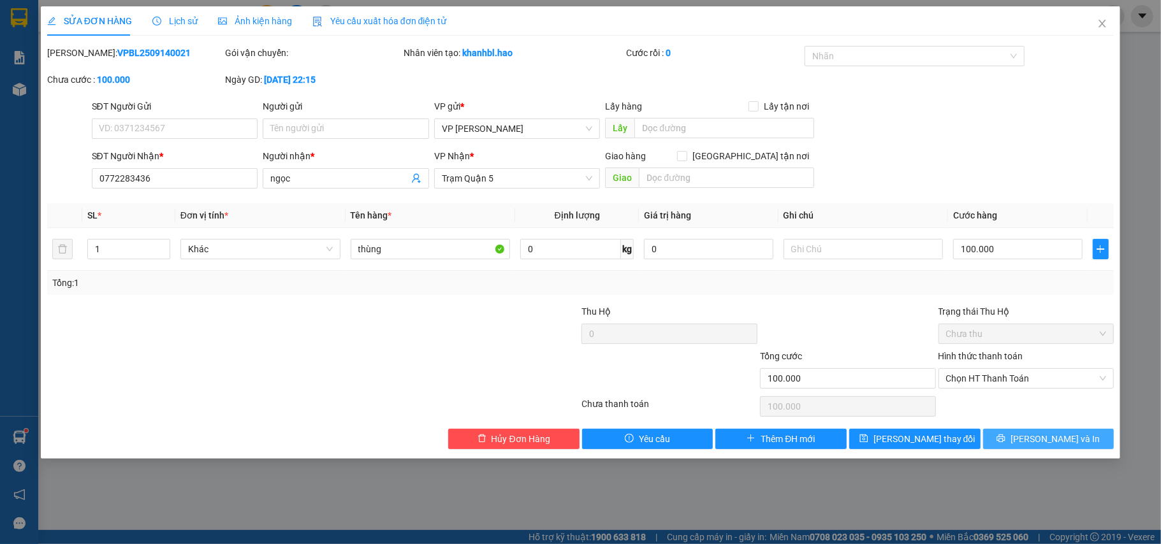
click at [1067, 441] on span "[PERSON_NAME] và In" at bounding box center [1054, 439] width 89 height 14
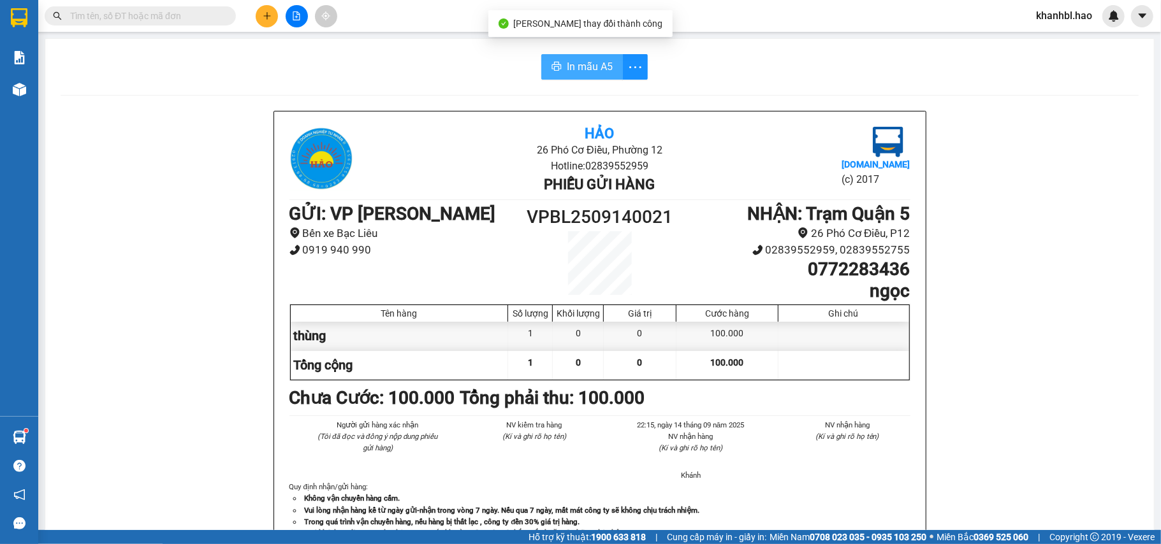
click at [597, 69] on span "In mẫu A5" at bounding box center [590, 67] width 46 height 16
